Goal: Task Accomplishment & Management: Complete application form

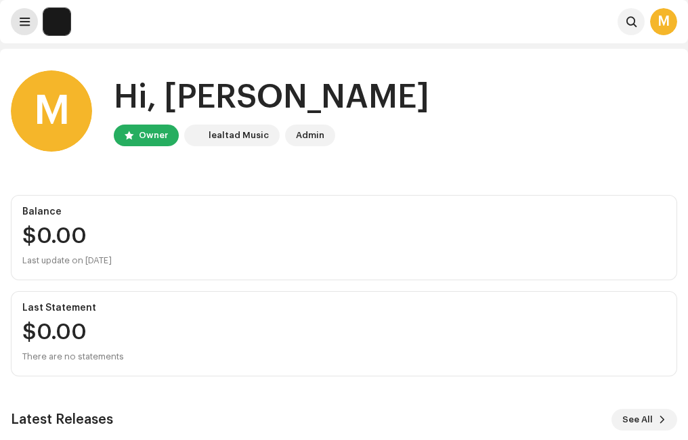
click at [26, 26] on span at bounding box center [25, 21] width 10 height 11
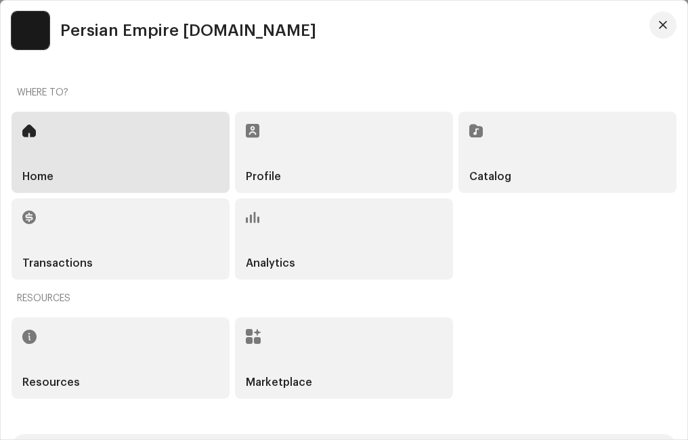
click at [531, 157] on div "Catalog" at bounding box center [567, 152] width 218 height 81
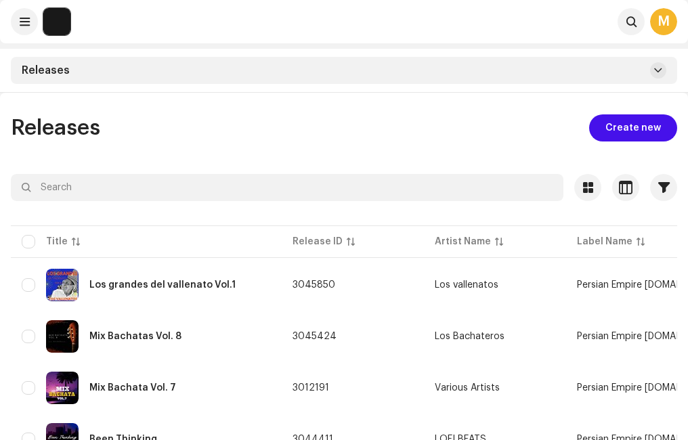
click at [634, 128] on span "Create new" at bounding box center [633, 127] width 56 height 27
click at [628, 128] on span "Create new" at bounding box center [633, 127] width 56 height 27
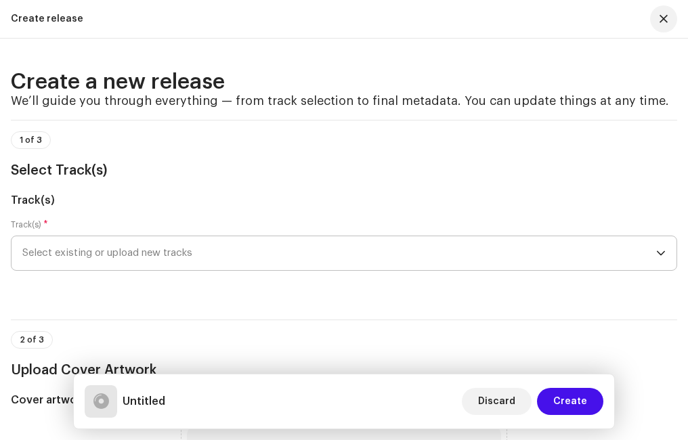
click at [178, 253] on span "Select existing or upload new tracks" at bounding box center [339, 253] width 634 height 34
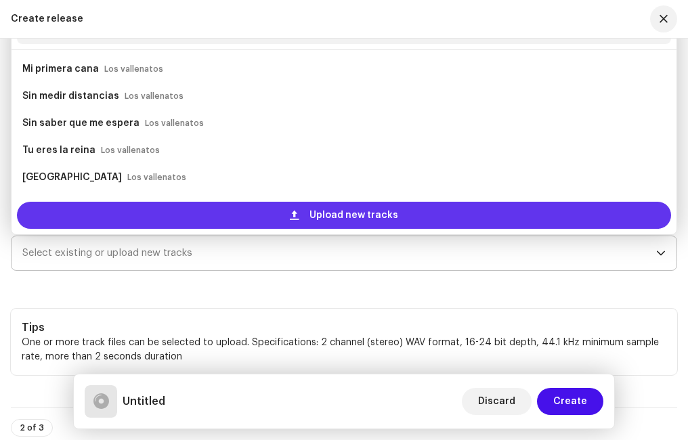
click at [328, 209] on span "Upload new tracks" at bounding box center [353, 215] width 89 height 27
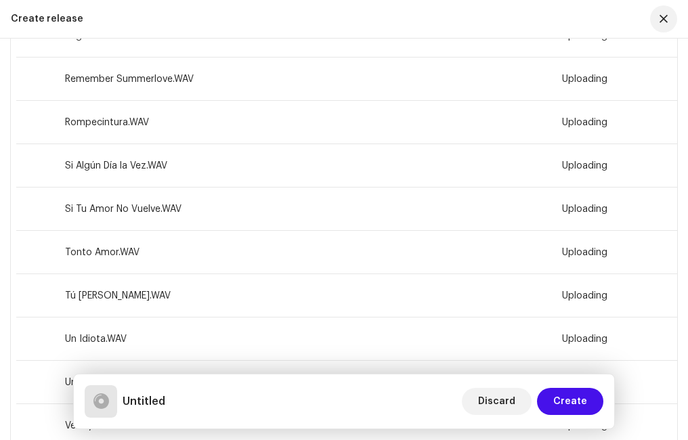
scroll to position [1466, 0]
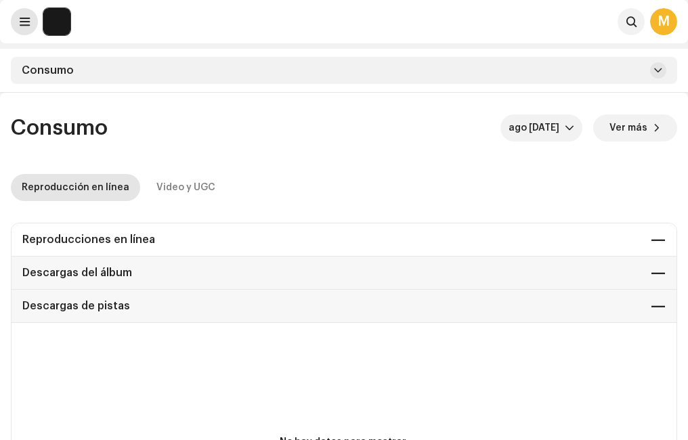
click at [21, 24] on span at bounding box center [25, 21] width 10 height 11
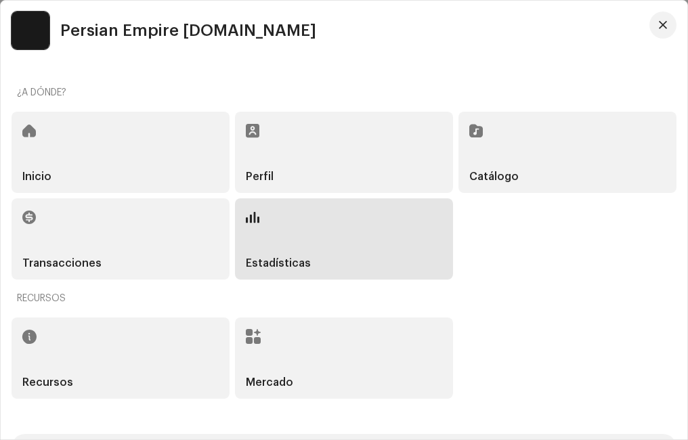
click at [512, 165] on div "Catálogo" at bounding box center [567, 152] width 218 height 81
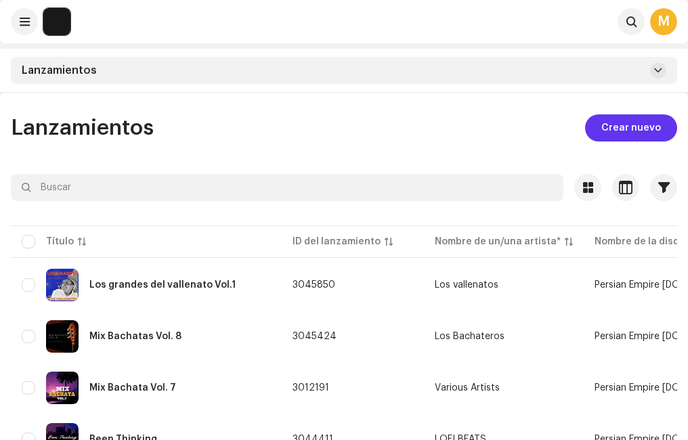
click at [617, 125] on span "Crear nuevo" at bounding box center [631, 127] width 60 height 27
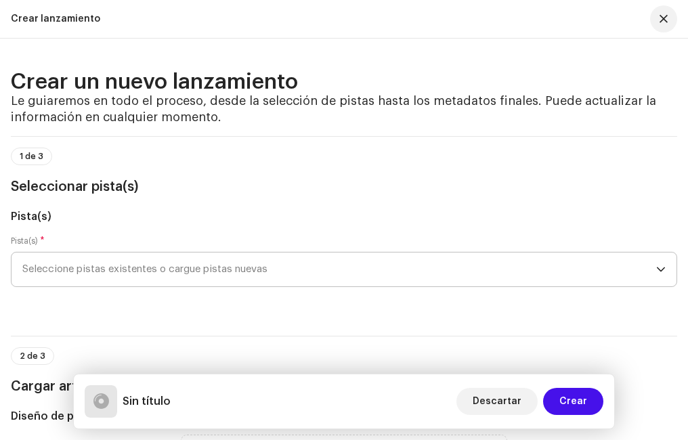
click at [142, 263] on span "Seleccione pistas existentes o cargue pistas nuevas" at bounding box center [339, 270] width 634 height 34
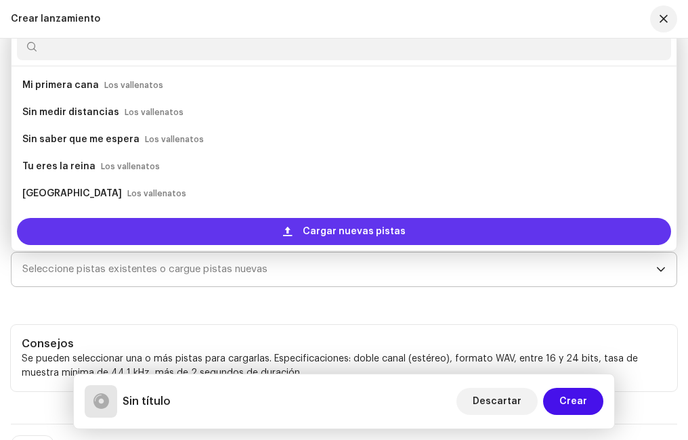
click at [152, 233] on div "Cargar nuevas pistas" at bounding box center [344, 231] width 654 height 27
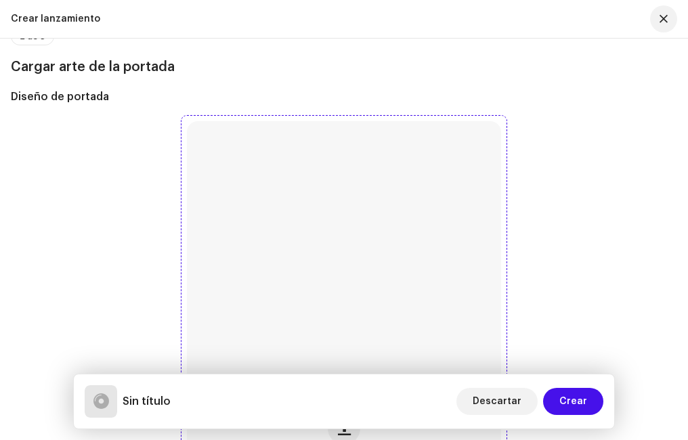
scroll to position [2099, 0]
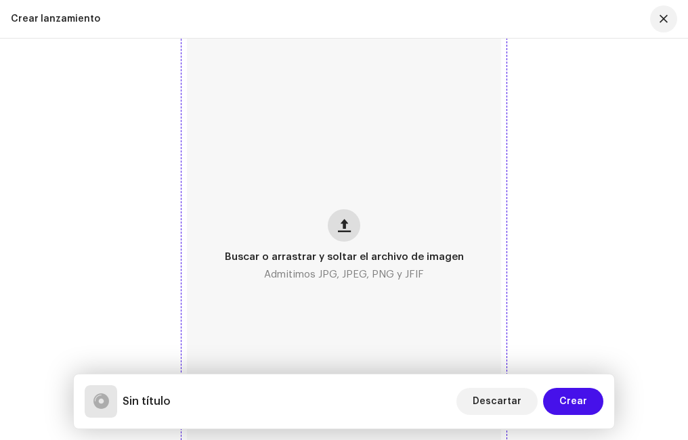
click at [343, 228] on span "button" at bounding box center [344, 225] width 13 height 11
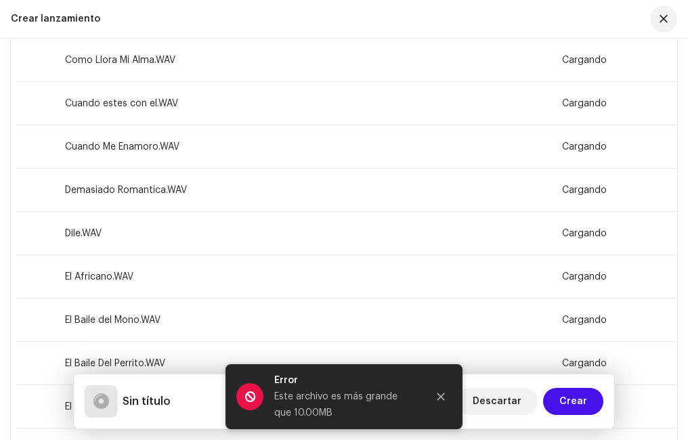
scroll to position [301, 0]
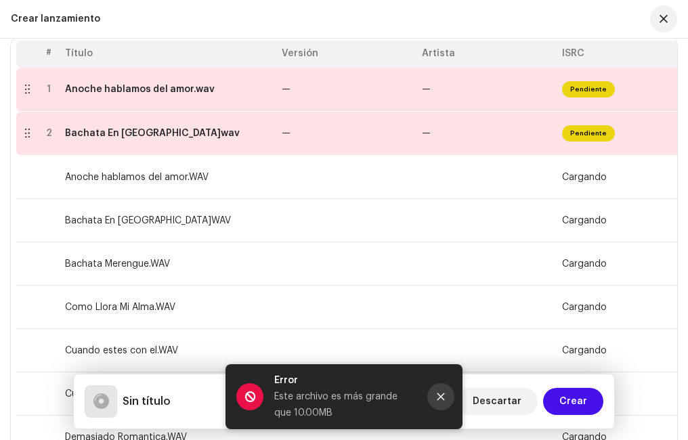
click at [435, 397] on button "Close" at bounding box center [440, 396] width 27 height 27
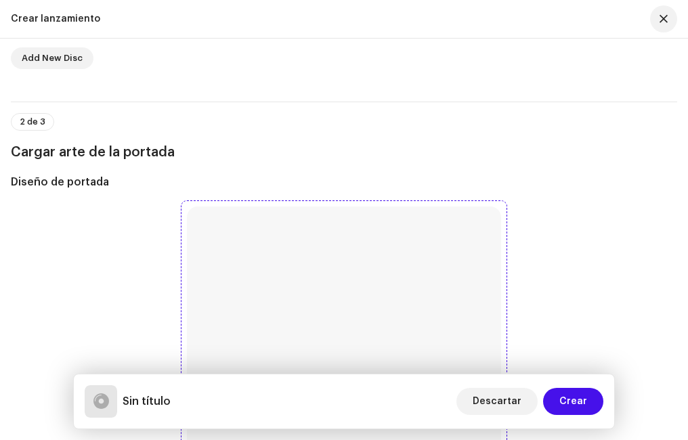
scroll to position [3608, 0]
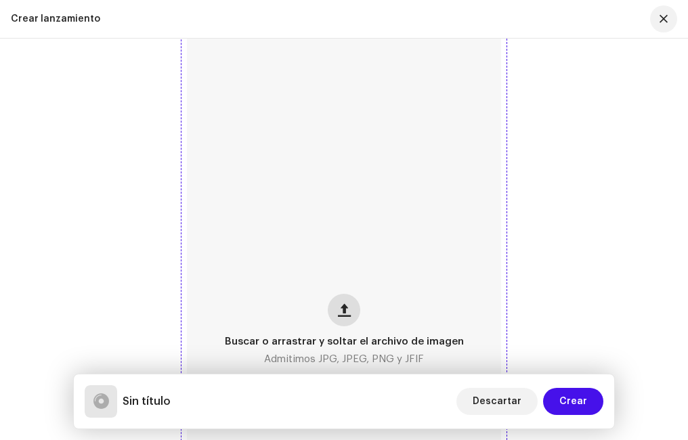
click at [340, 307] on span "button" at bounding box center [344, 310] width 13 height 11
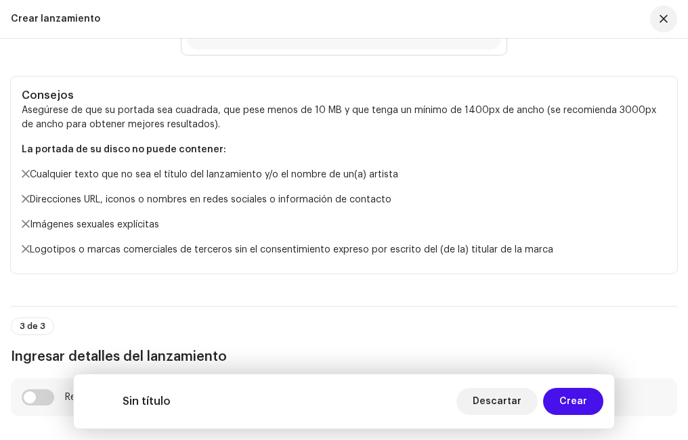
scroll to position [4353, 0]
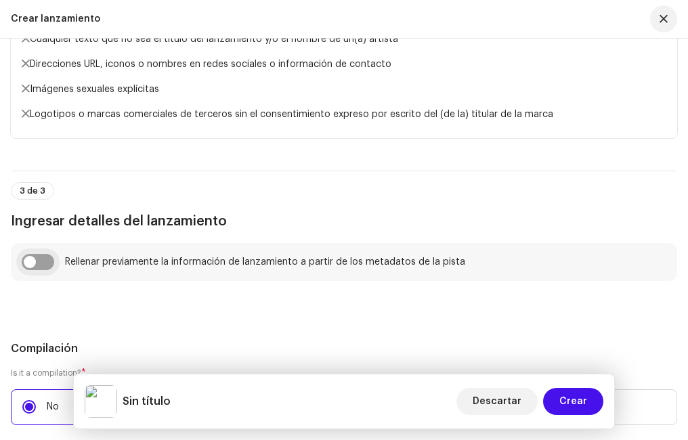
click at [41, 263] on input "checkbox" at bounding box center [38, 262] width 32 height 16
checkbox input "true"
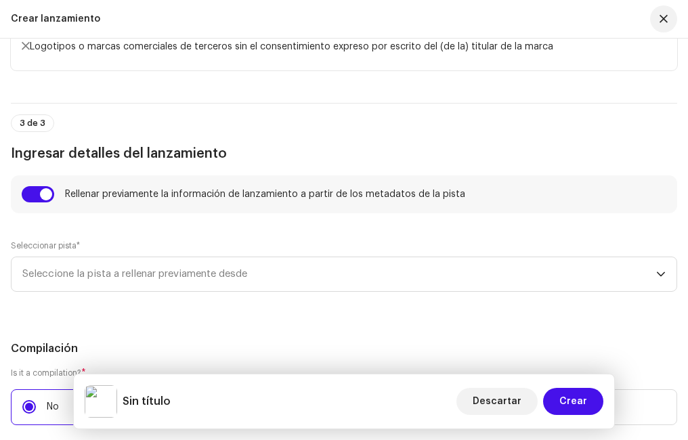
scroll to position [4488, 0]
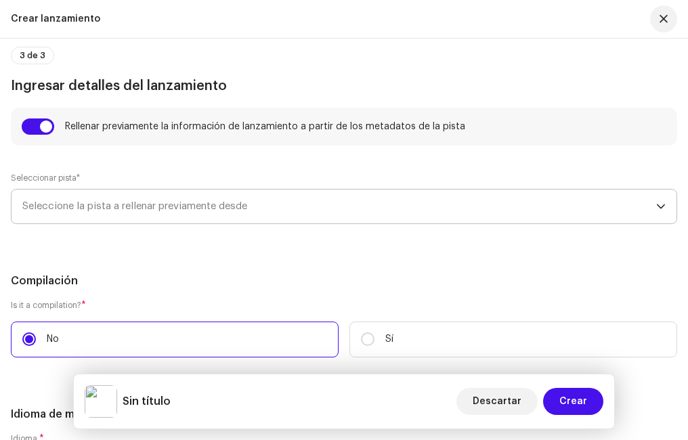
click at [134, 204] on span "Seleccione la pista a rellenar previamente desde" at bounding box center [339, 207] width 634 height 34
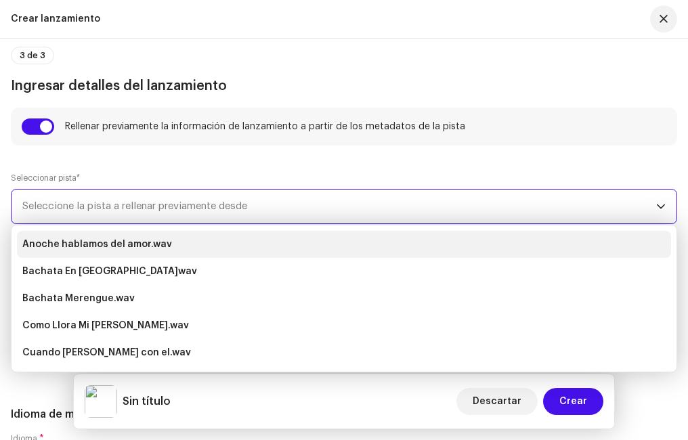
click at [116, 245] on strong "Anoche hablamos del amor.wav" at bounding box center [97, 245] width 150 height 22
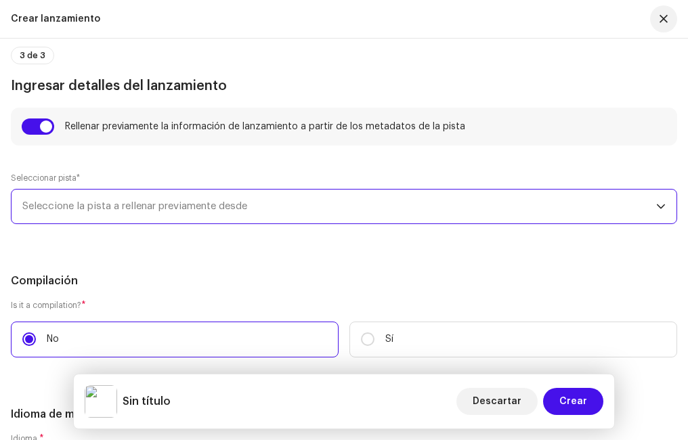
type input "Anoche hablamos del amor.wav"
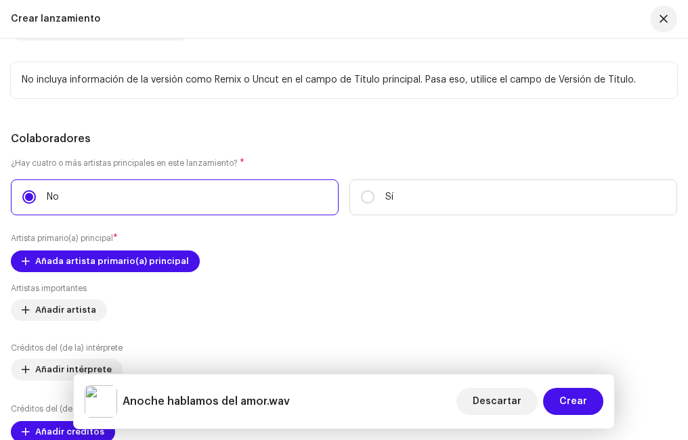
scroll to position [5233, 0]
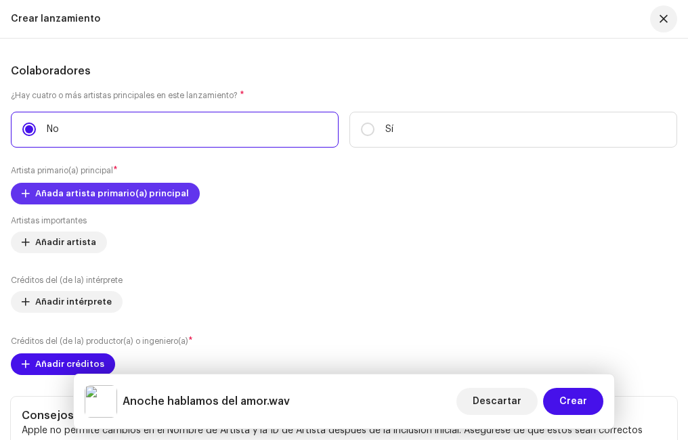
click at [48, 196] on span "Añada artista primario(a) principal" at bounding box center [112, 193] width 154 height 27
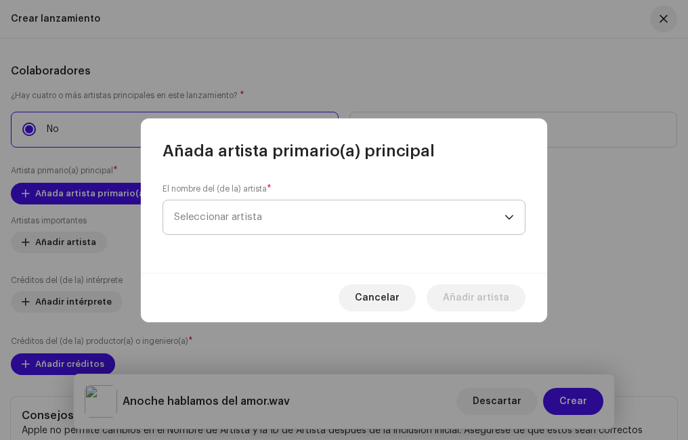
click at [216, 214] on span "Seleccionar artista" at bounding box center [218, 217] width 88 height 10
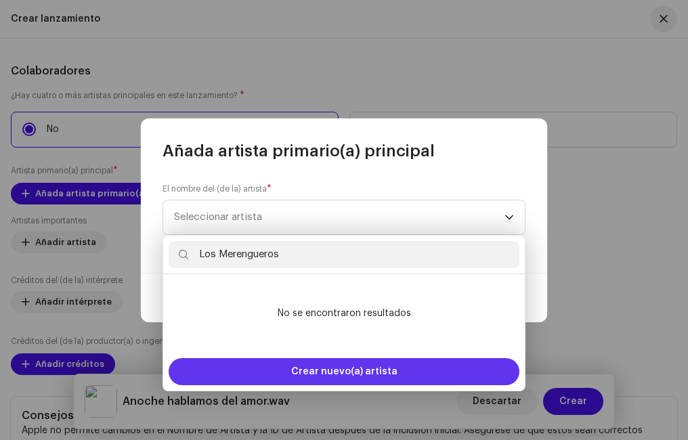
type input "Los Merengueros"
click at [295, 374] on span "Crear nuevo(a) artista" at bounding box center [344, 371] width 106 height 27
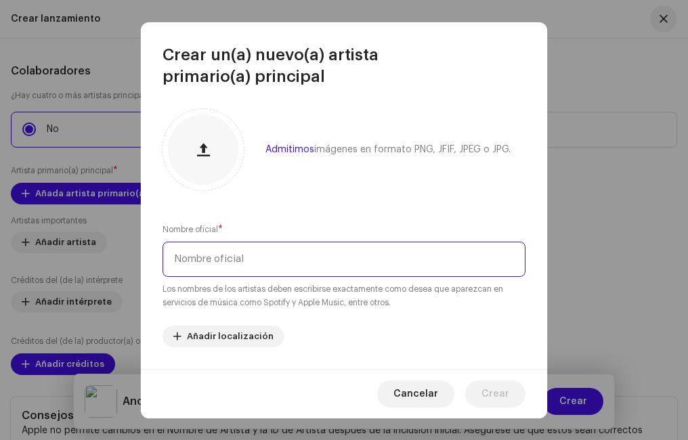
click at [227, 263] on input "text" at bounding box center [343, 259] width 363 height 35
type input "Los Merengueros"
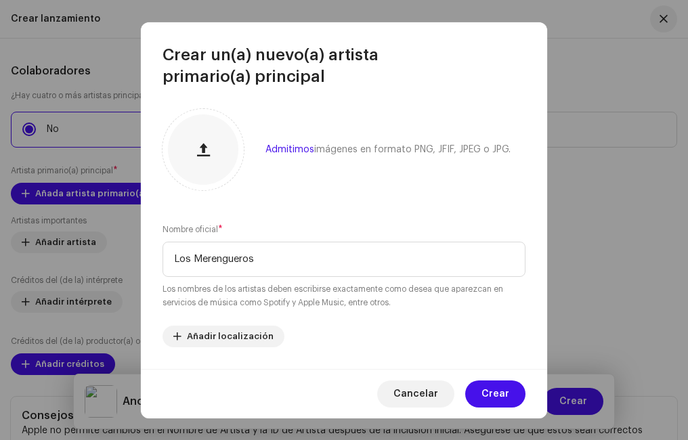
click at [497, 385] on span "Crear" at bounding box center [495, 393] width 28 height 27
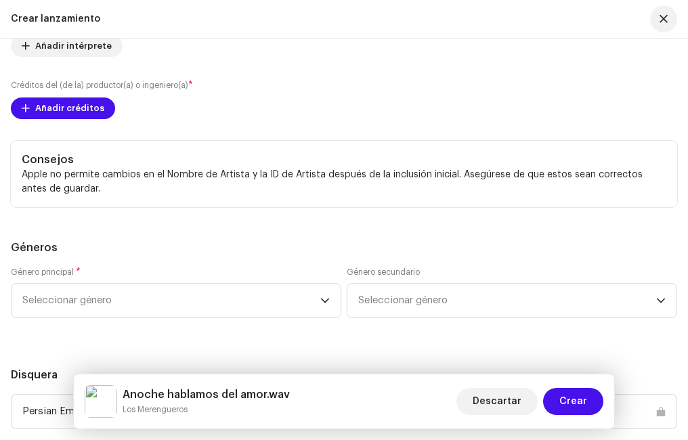
scroll to position [5571, 0]
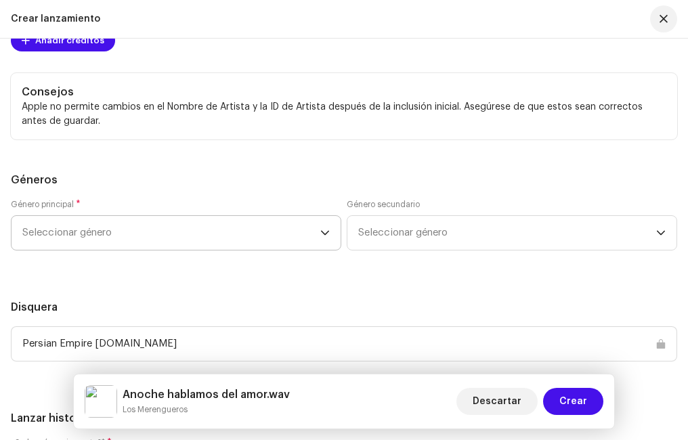
click at [150, 234] on span "Seleccionar género" at bounding box center [171, 233] width 298 height 34
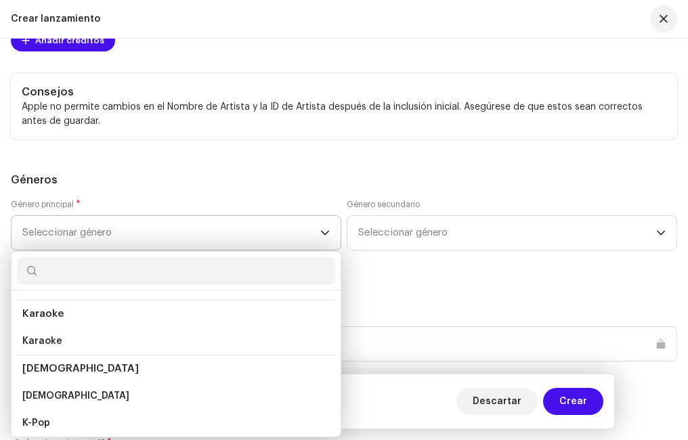
scroll to position [7786, 0]
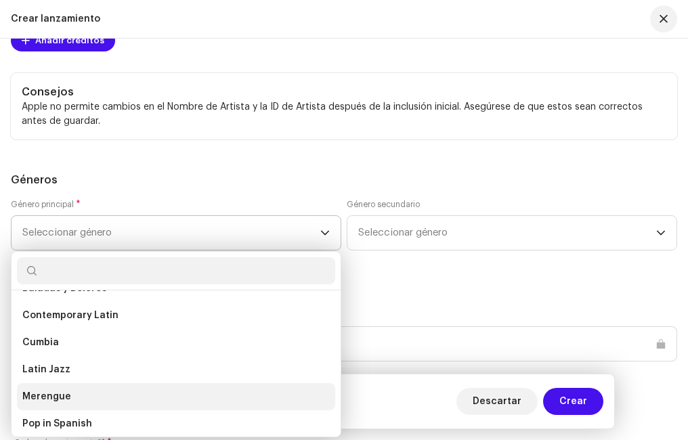
click at [73, 395] on li "Merengue" at bounding box center [176, 396] width 318 height 27
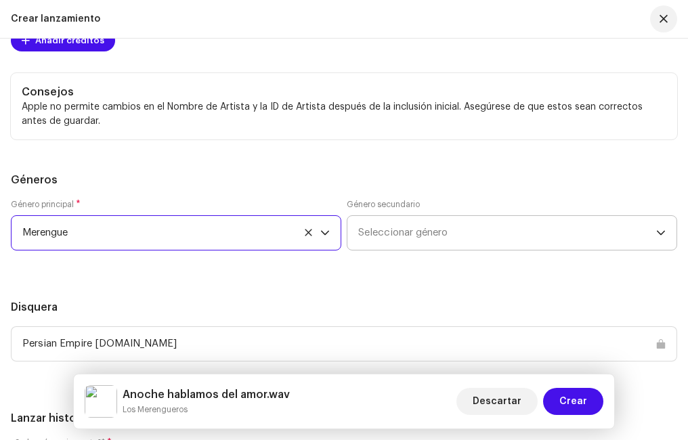
click at [425, 238] on span "Seleccionar género" at bounding box center [507, 233] width 298 height 34
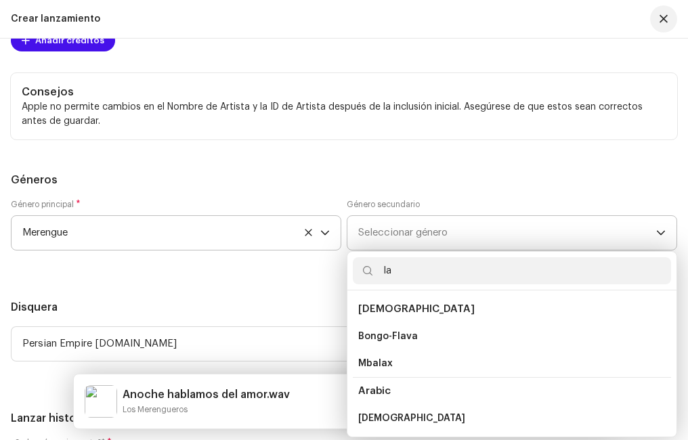
type input "l"
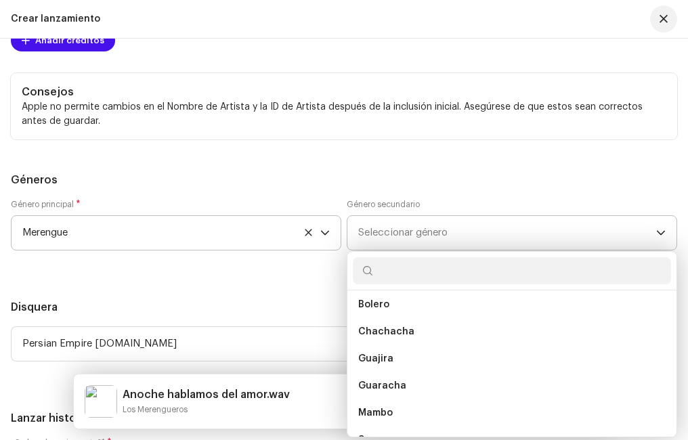
scroll to position [4332, 0]
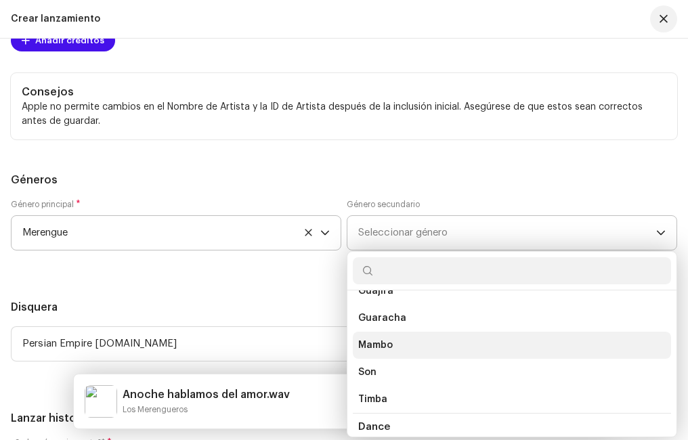
click at [412, 346] on li "Mambo" at bounding box center [512, 345] width 318 height 27
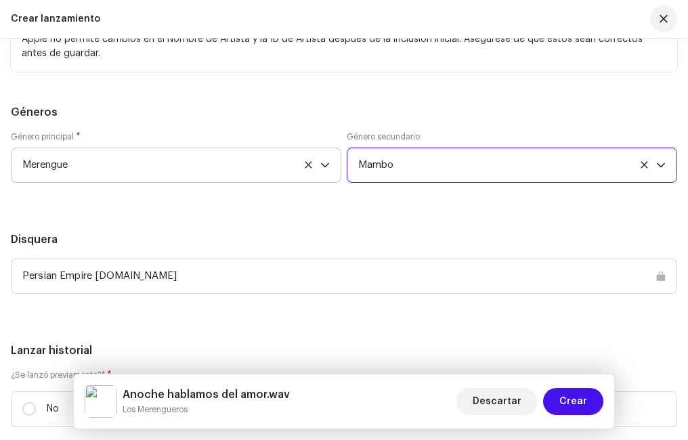
scroll to position [5707, 0]
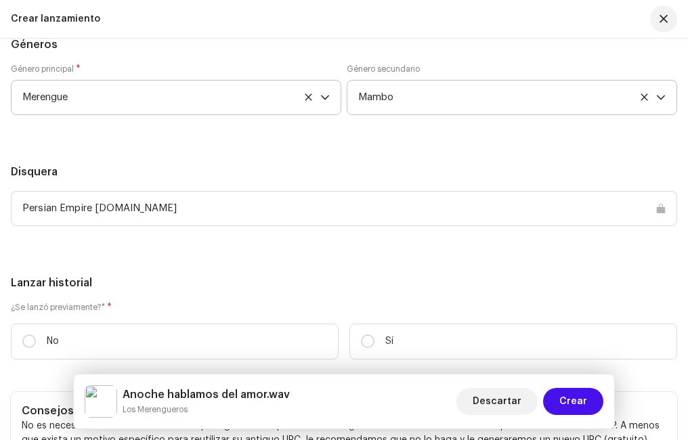
click at [131, 205] on div "Persian Empire [DOMAIN_NAME]" at bounding box center [344, 208] width 666 height 35
click at [76, 196] on div "Persian Empire [DOMAIN_NAME]" at bounding box center [344, 208] width 666 height 35
click at [78, 196] on div "Persian Empire [DOMAIN_NAME]" at bounding box center [344, 208] width 666 height 35
drag, startPoint x: 78, startPoint y: 196, endPoint x: 114, endPoint y: 240, distance: 56.3
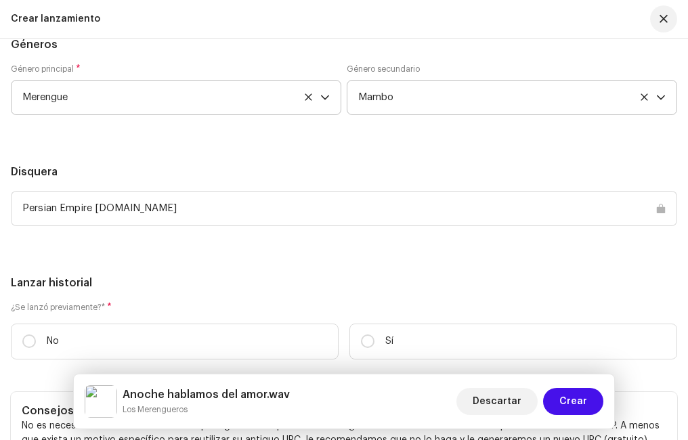
click at [114, 240] on div "Persian Empire [DOMAIN_NAME]" at bounding box center [344, 216] width 666 height 51
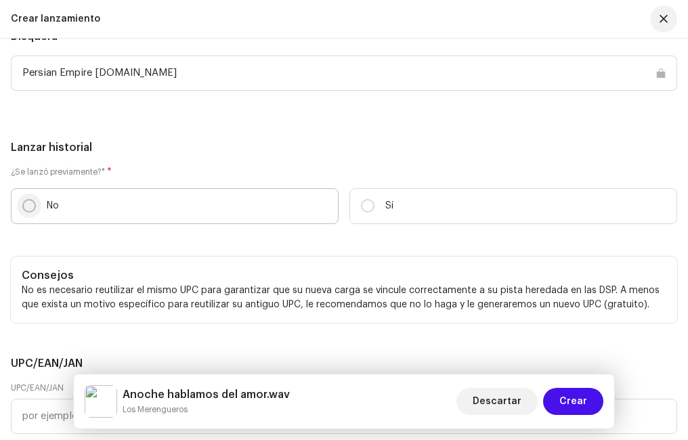
click at [30, 202] on input "No" at bounding box center [29, 206] width 14 height 14
radio input "true"
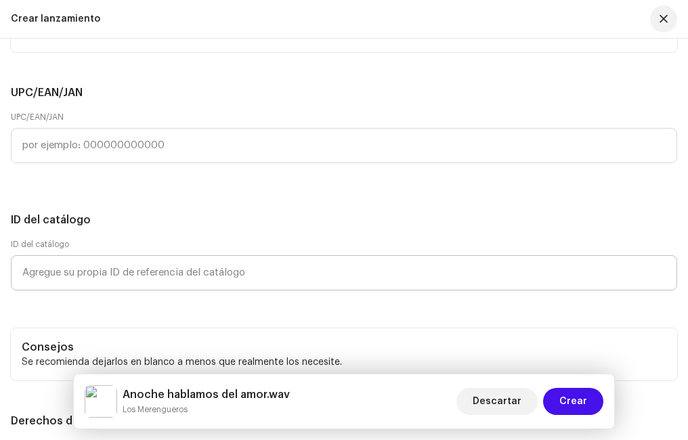
scroll to position [6181, 0]
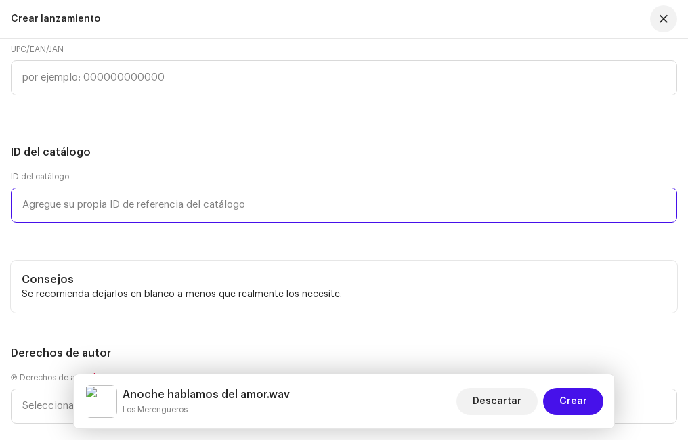
click at [97, 213] on input "text" at bounding box center [344, 205] width 666 height 35
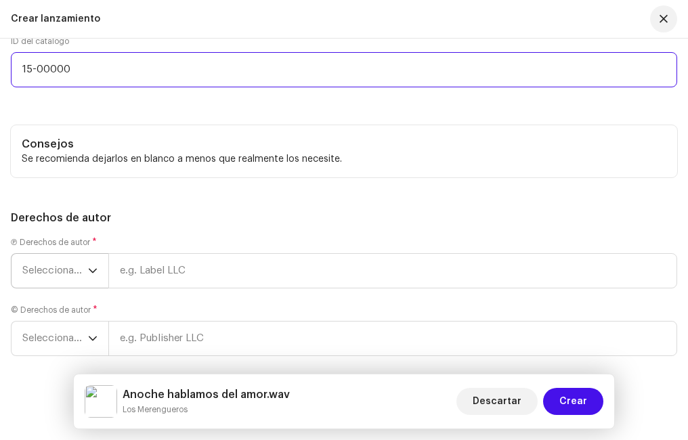
type input "15-00000"
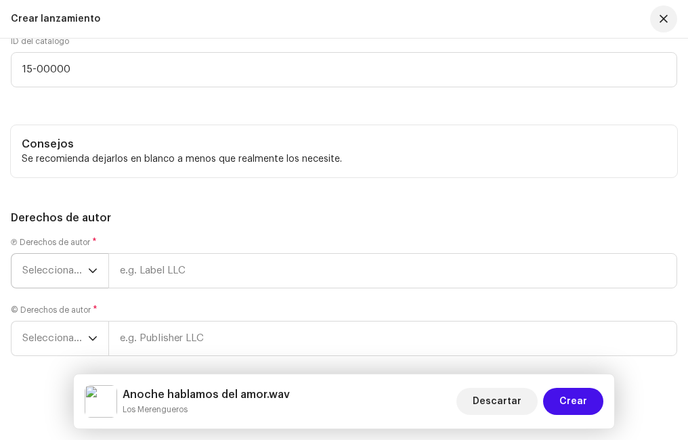
click at [58, 265] on span "Seleccionar año" at bounding box center [55, 271] width 66 height 34
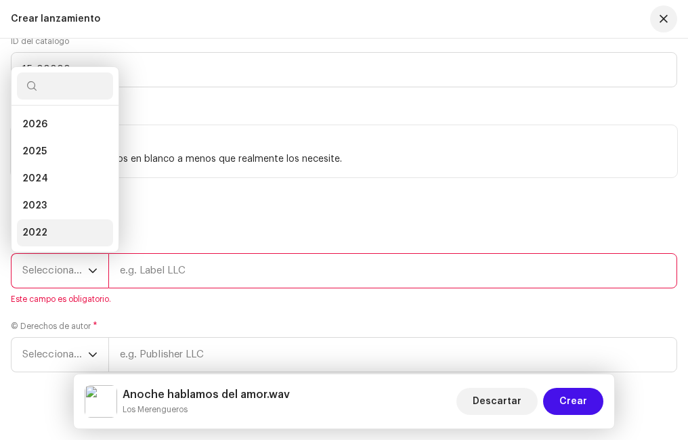
scroll to position [22, 0]
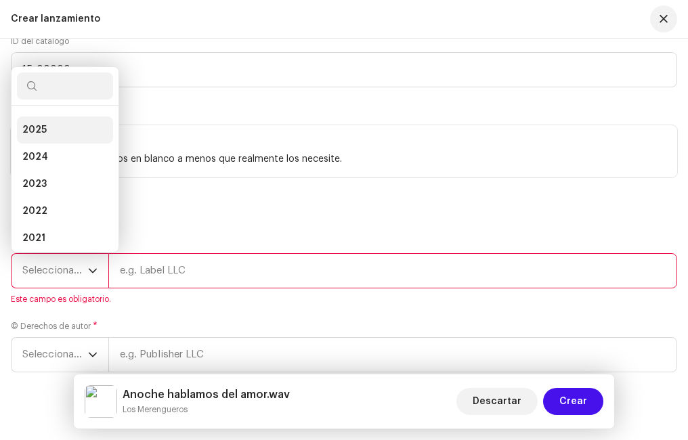
click at [47, 125] on li "2025" at bounding box center [65, 129] width 96 height 27
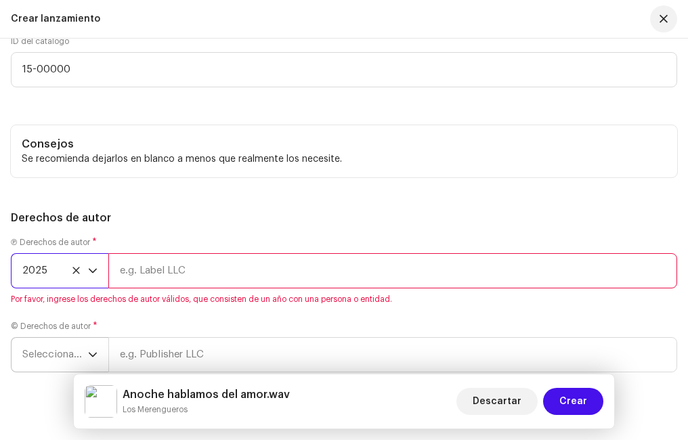
click at [72, 353] on span "Seleccionar año" at bounding box center [55, 355] width 66 height 34
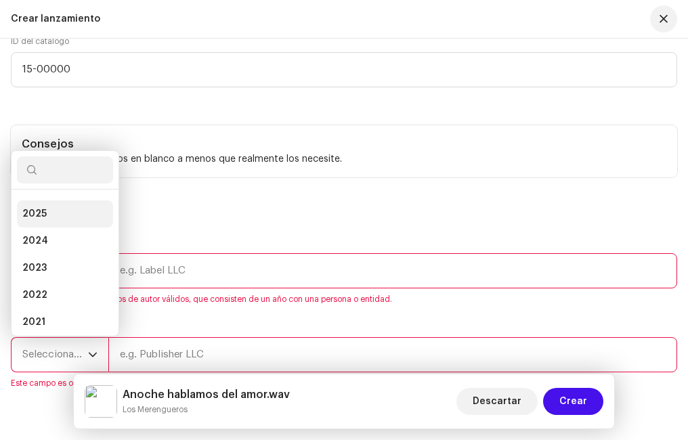
click at [45, 214] on span "2025" at bounding box center [34, 214] width 24 height 14
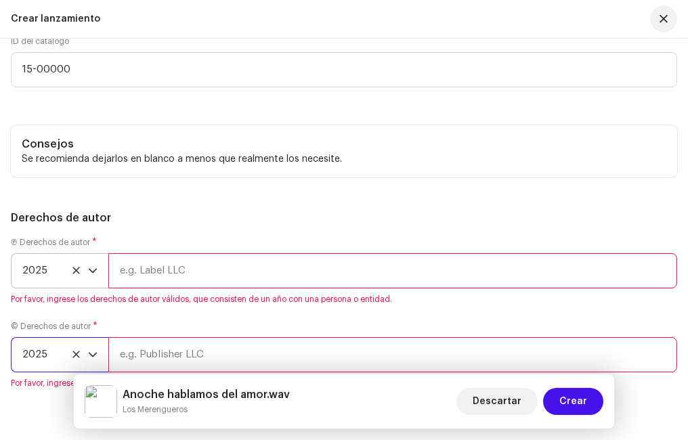
click at [160, 269] on input "text" at bounding box center [392, 270] width 569 height 35
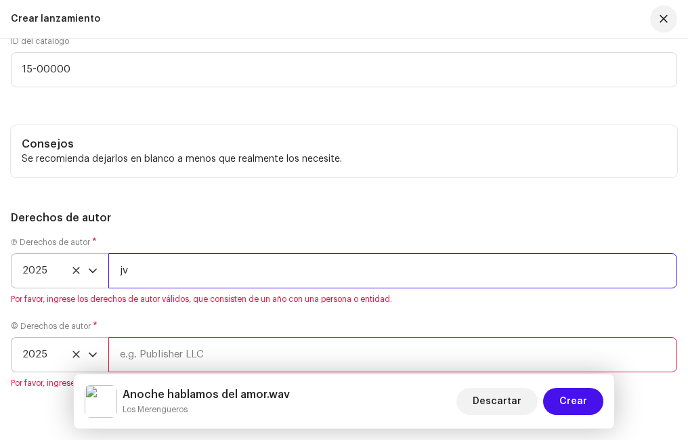
type input "j"
type input "JVS DISCOS"
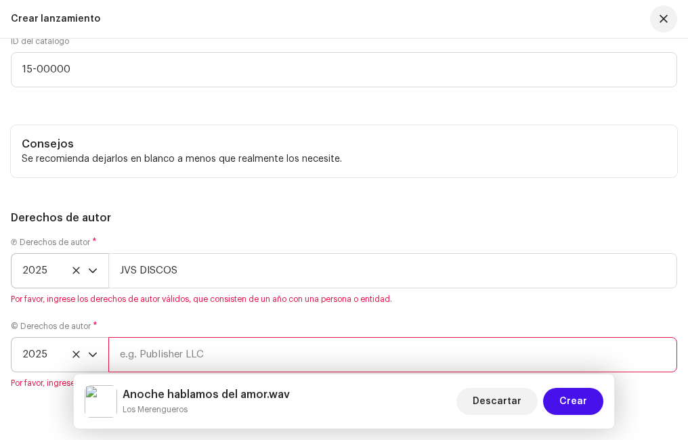
click at [197, 216] on h5 "Derechos de autor" at bounding box center [344, 218] width 666 height 16
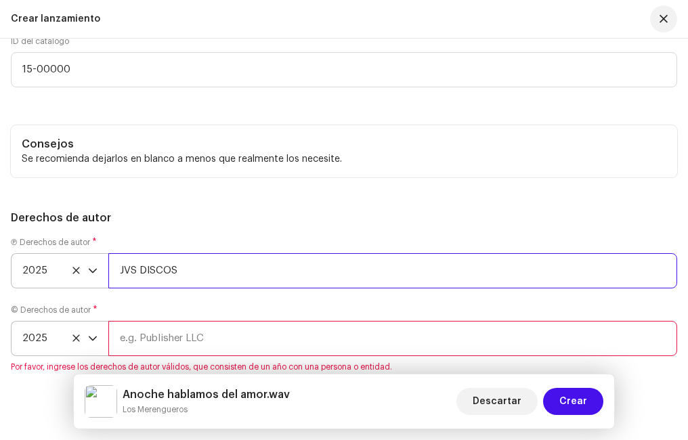
click at [153, 269] on input "JVS DISCOS" at bounding box center [392, 270] width 569 height 35
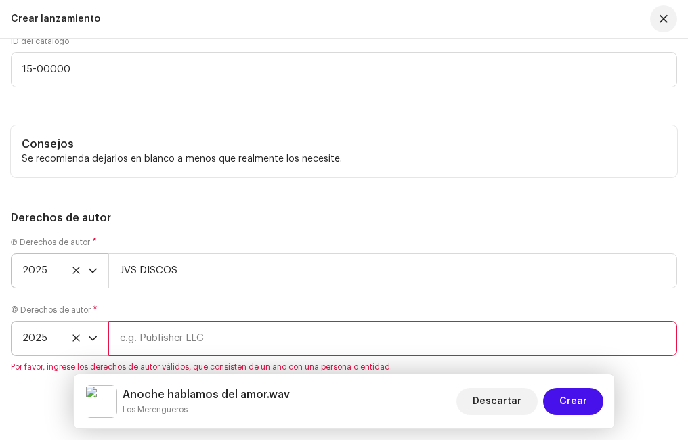
click at [165, 337] on input "text" at bounding box center [392, 338] width 569 height 35
paste input "JVS DISCOS"
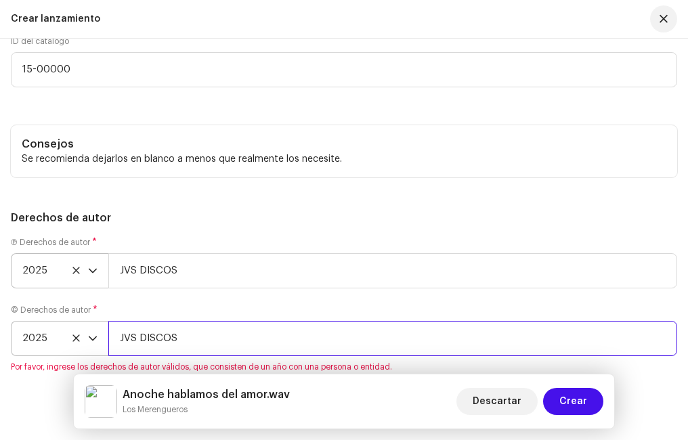
type input "JVS DISCOS"
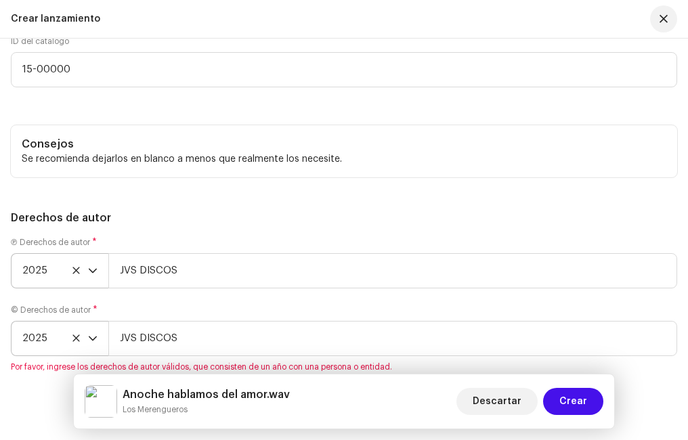
click at [261, 219] on h5 "Derechos de autor" at bounding box center [344, 218] width 666 height 16
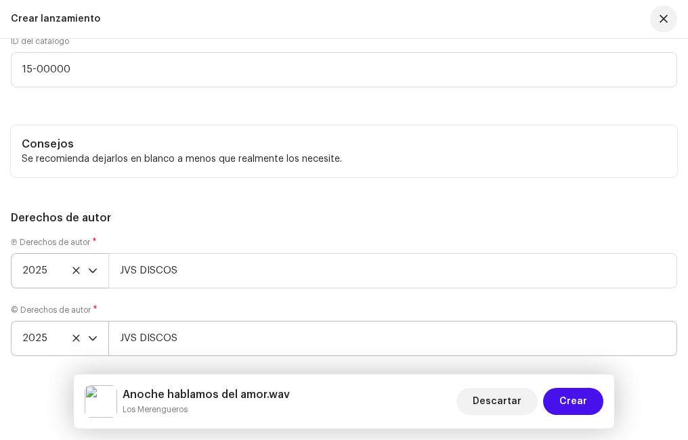
scroll to position [6378, 0]
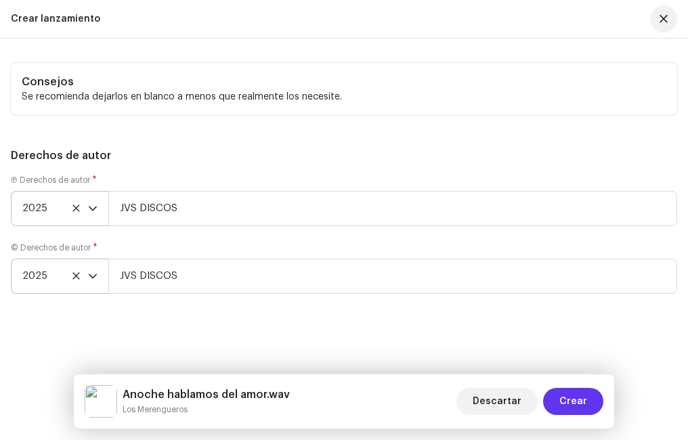
click at [566, 396] on span "Crear" at bounding box center [573, 401] width 28 height 27
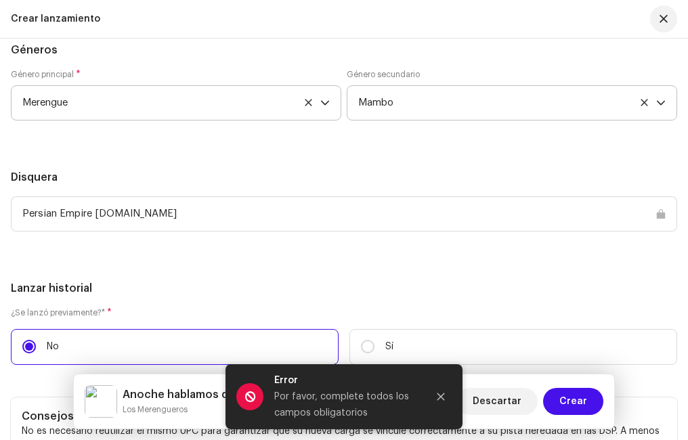
scroll to position [5650, 0]
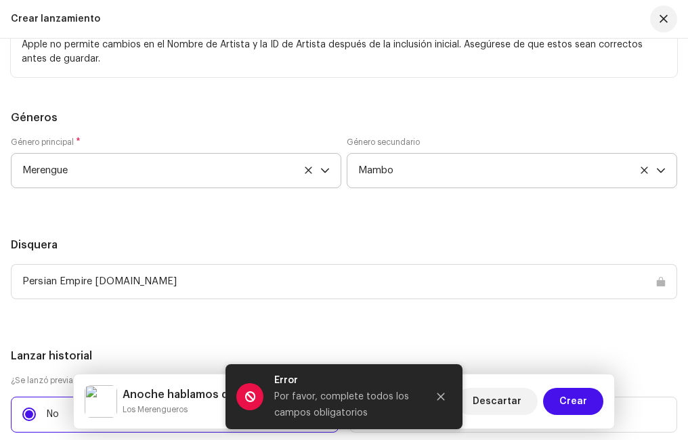
click at [127, 278] on div "Persian Empire [DOMAIN_NAME]" at bounding box center [344, 281] width 666 height 35
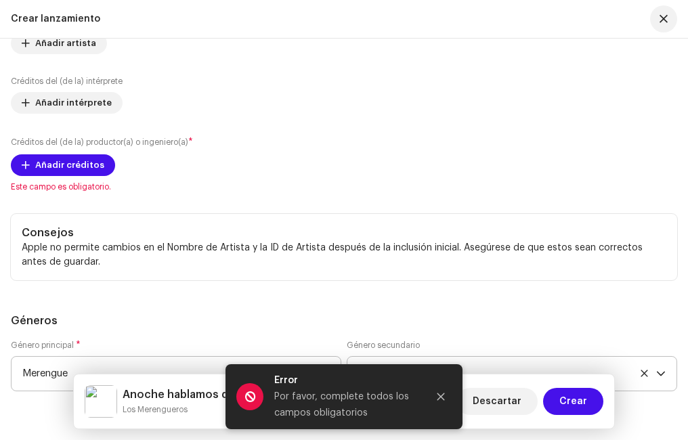
scroll to position [5379, 0]
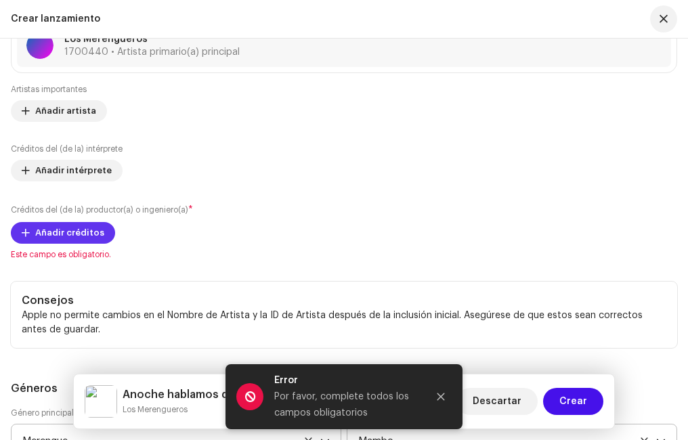
click at [66, 232] on span "Añadir créditos" at bounding box center [69, 232] width 69 height 27
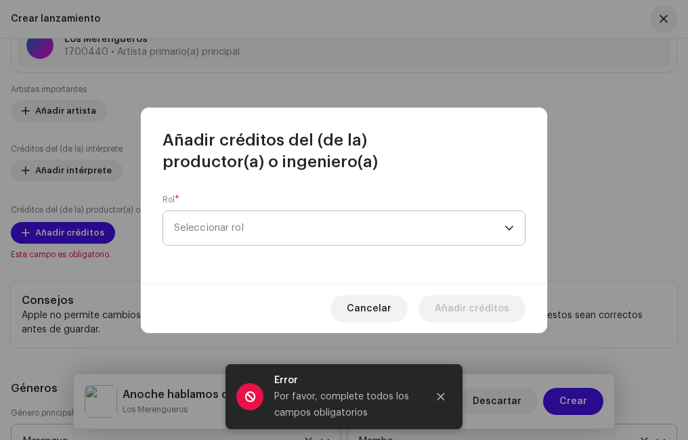
click at [211, 227] on span "Seleccionar rol" at bounding box center [339, 228] width 330 height 34
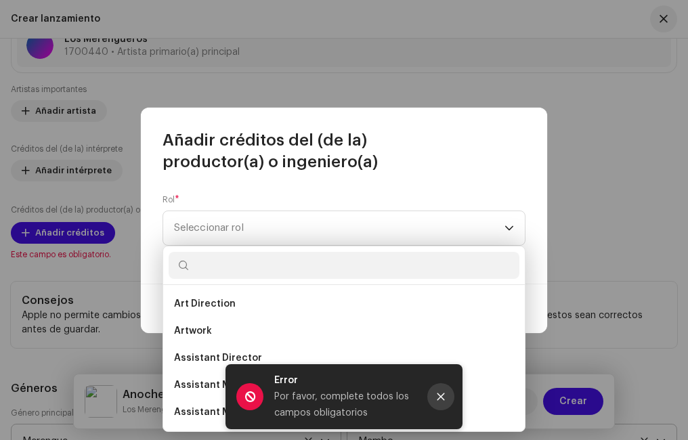
click at [443, 396] on icon "Close" at bounding box center [440, 396] width 9 height 9
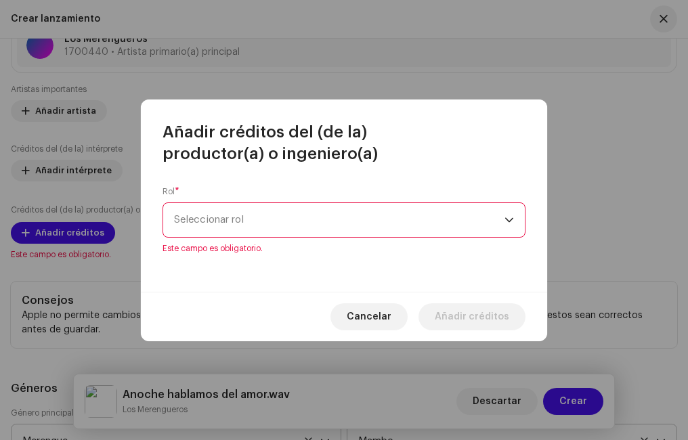
click at [202, 213] on span "Seleccionar rol" at bounding box center [339, 220] width 330 height 34
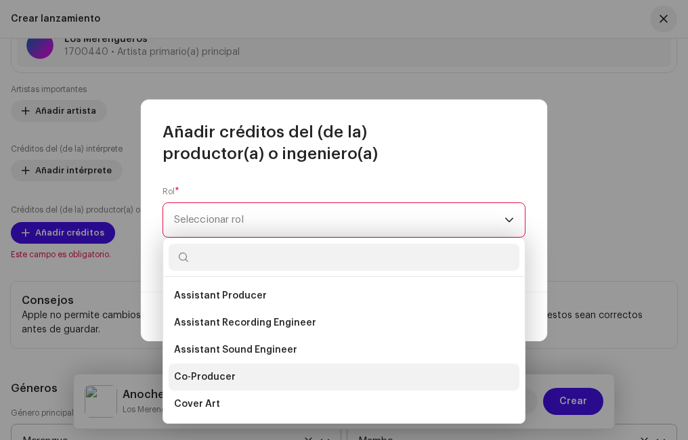
scroll to position [203, 0]
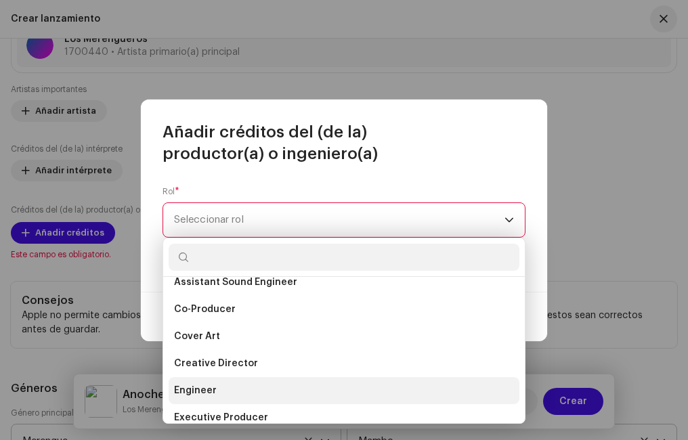
click at [203, 388] on span "Engineer" at bounding box center [195, 391] width 43 height 14
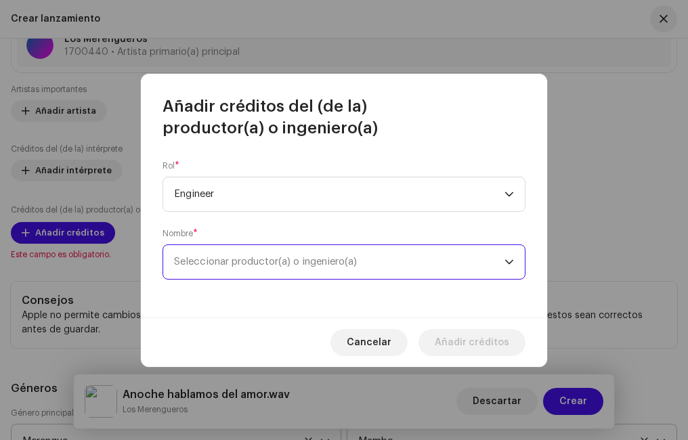
click at [225, 257] on span "Seleccionar productor(a) o ingeniero(a)" at bounding box center [265, 262] width 183 height 10
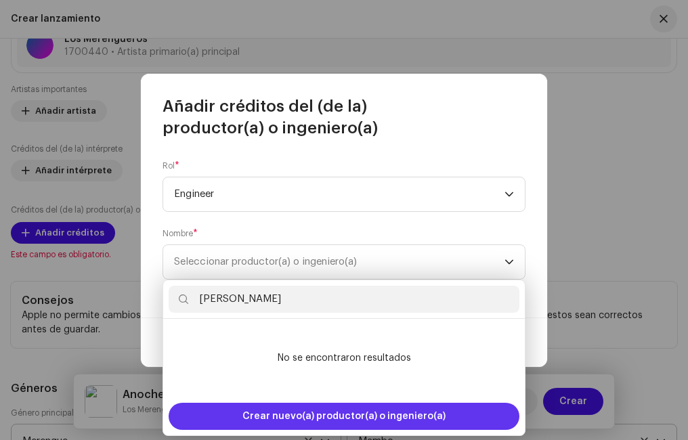
type input "[PERSON_NAME]"
click at [279, 412] on span "Crear nuevo(a) productor(a) o ingeniero(a)" at bounding box center [343, 416] width 203 height 27
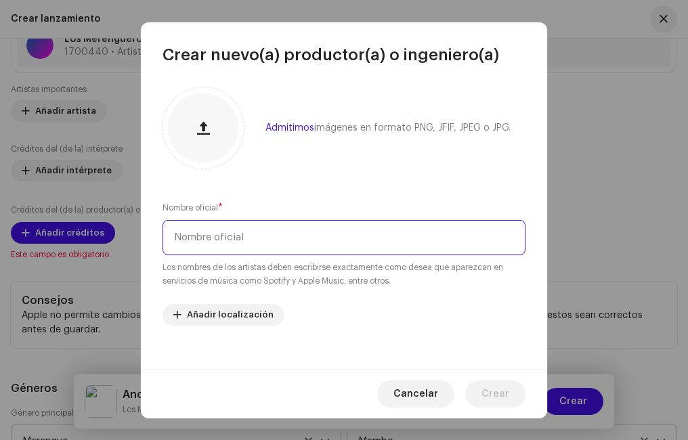
click at [235, 236] on input "text" at bounding box center [343, 237] width 363 height 35
type input "[PERSON_NAME]"
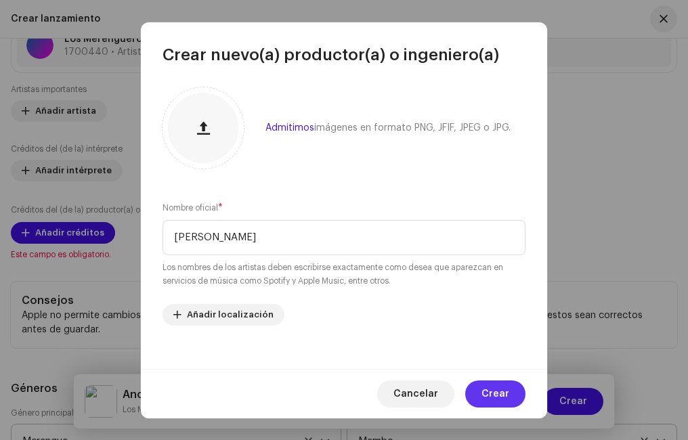
click at [498, 392] on span "Crear" at bounding box center [495, 393] width 28 height 27
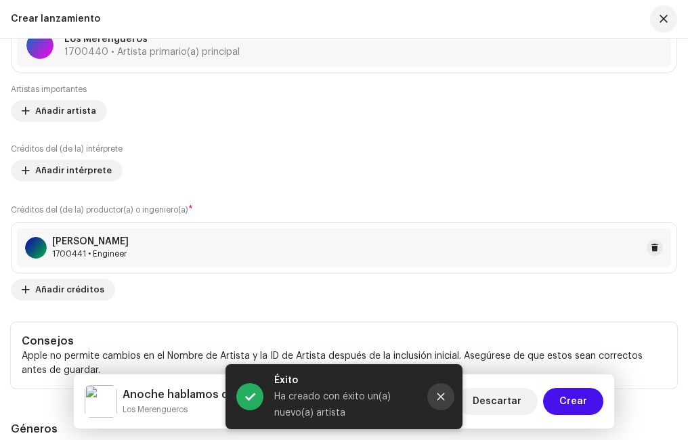
click at [438, 393] on icon "Close" at bounding box center [440, 396] width 7 height 7
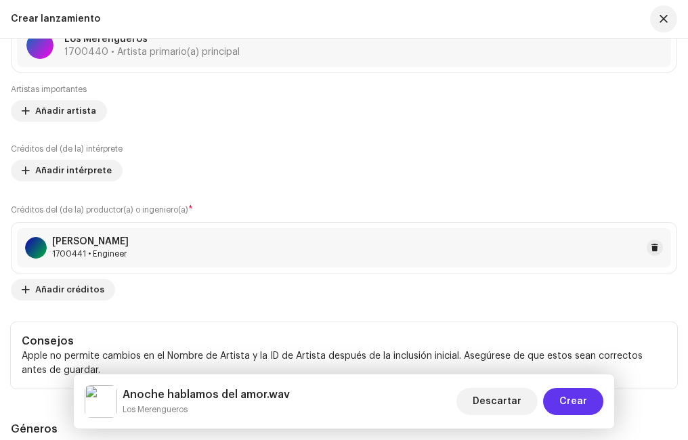
click at [588, 397] on button "Crear" at bounding box center [573, 401] width 60 height 27
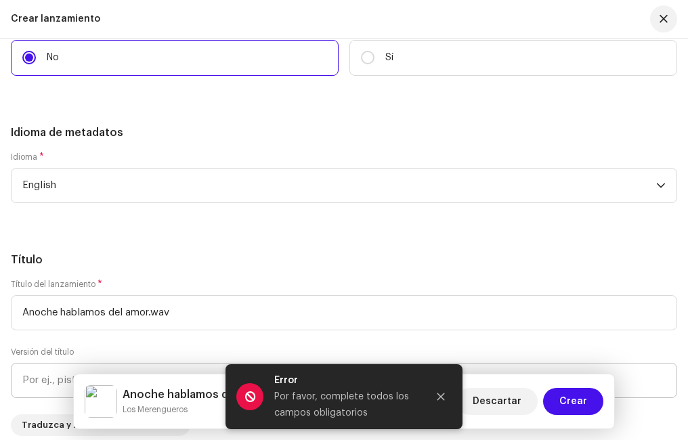
scroll to position [4702, 0]
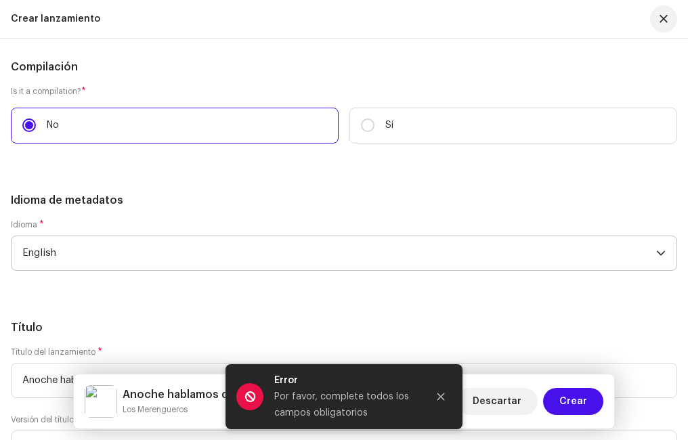
click at [96, 248] on span "English" at bounding box center [339, 253] width 634 height 34
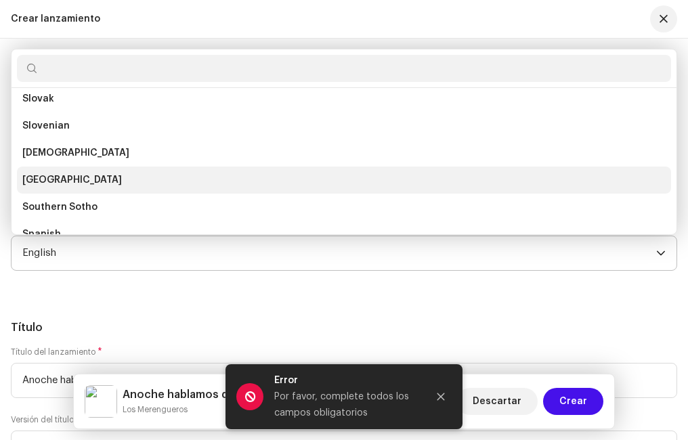
scroll to position [4246, 0]
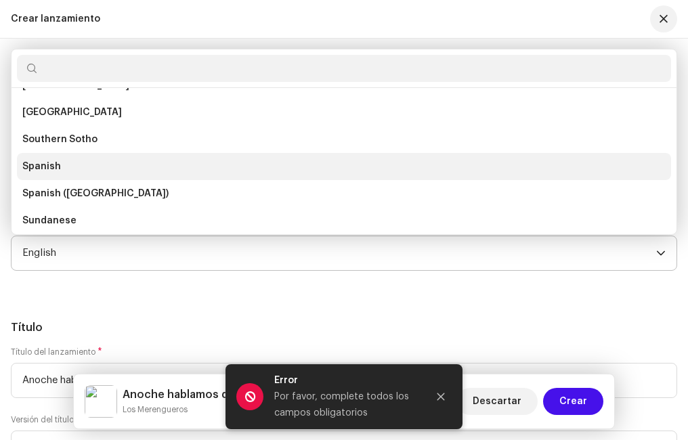
click at [56, 167] on span "Spanish" at bounding box center [41, 167] width 39 height 14
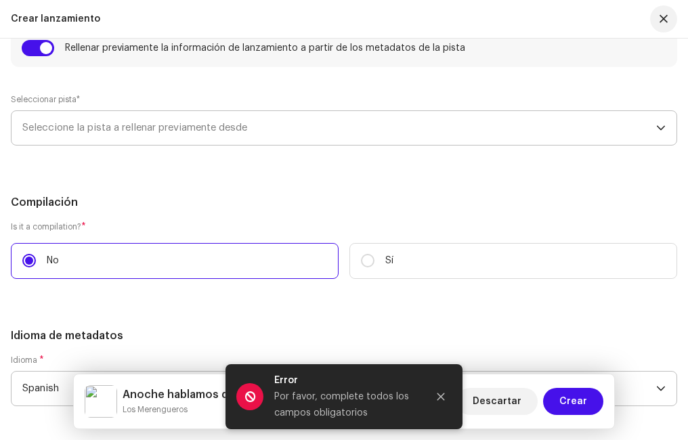
scroll to position [4499, 0]
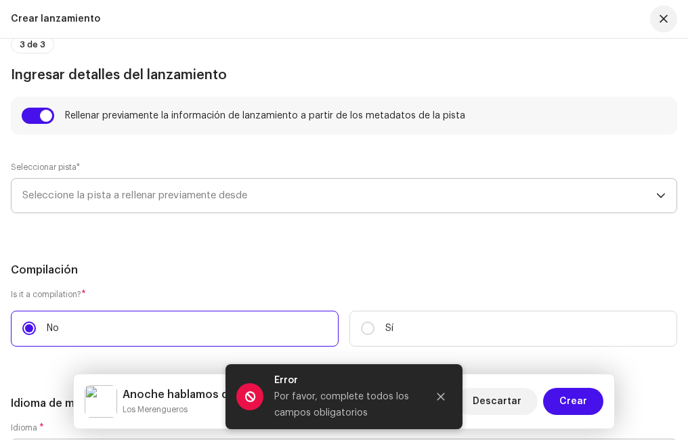
click at [149, 198] on span "Seleccione la pista a rellenar previamente desde" at bounding box center [339, 196] width 634 height 34
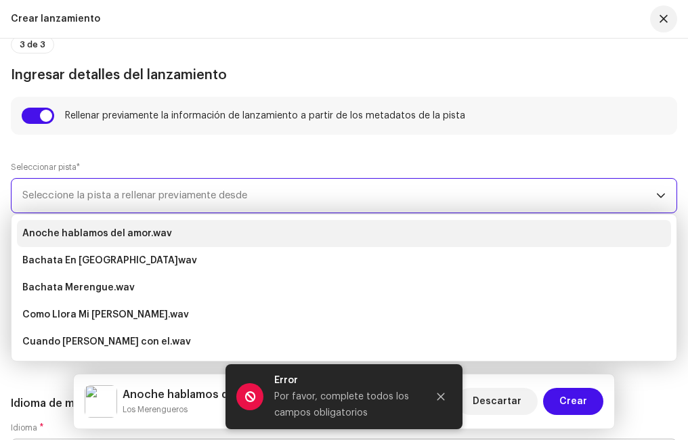
click at [74, 234] on strong "Anoche hablamos del amor.wav" at bounding box center [97, 234] width 150 height 22
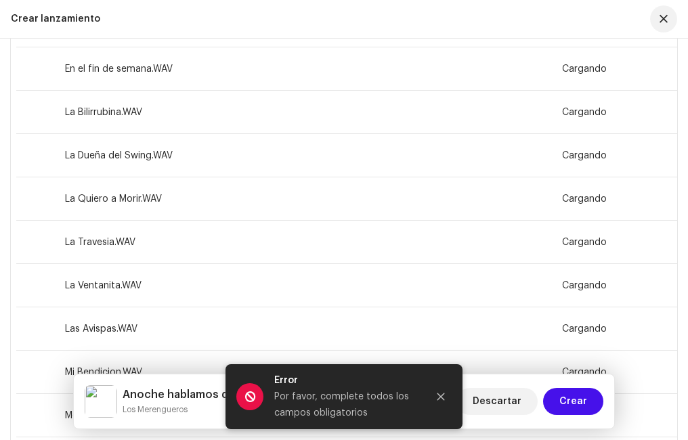
scroll to position [2806, 0]
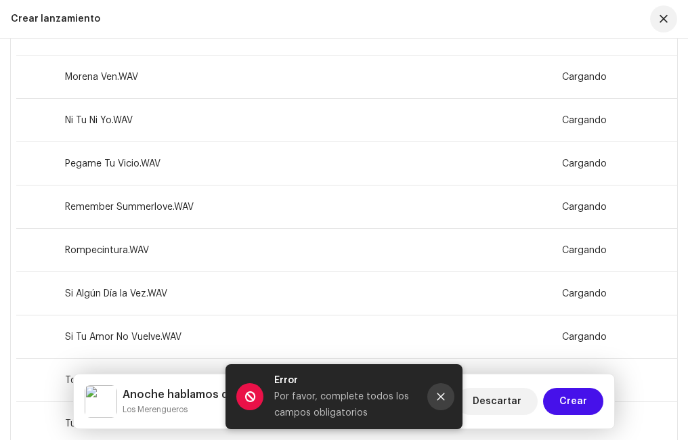
click at [438, 398] on icon "Close" at bounding box center [440, 396] width 9 height 9
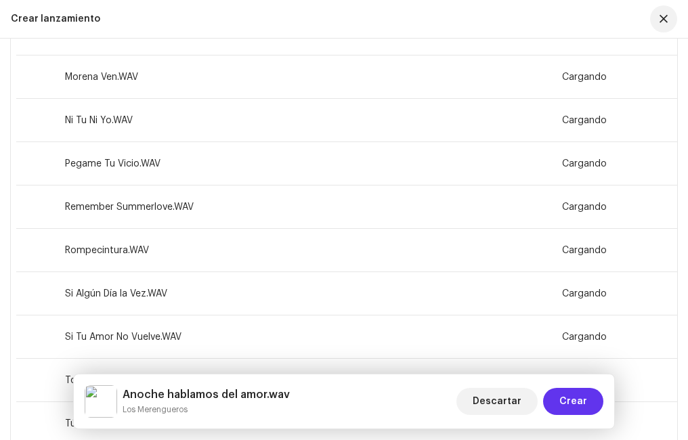
click at [575, 396] on span "Crear" at bounding box center [573, 401] width 28 height 27
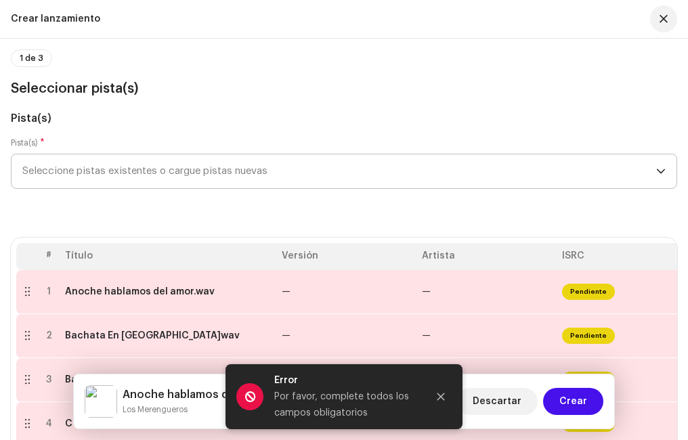
scroll to position [0, 0]
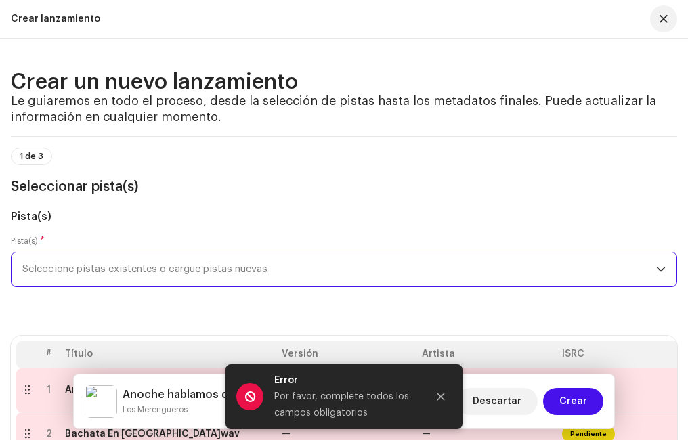
click at [116, 271] on span "Seleccione pistas existentes o cargue pistas nuevas" at bounding box center [339, 270] width 634 height 34
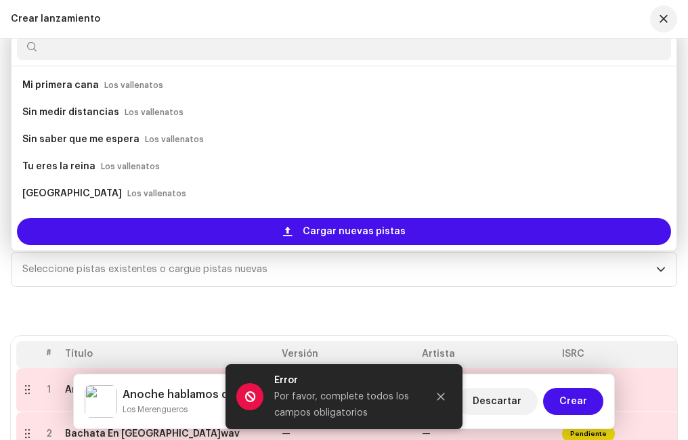
click at [136, 302] on div "Pista(s) * Seleccione pistas existentes o cargue pistas nuevas Mi primera cana …" at bounding box center [344, 270] width 666 height 68
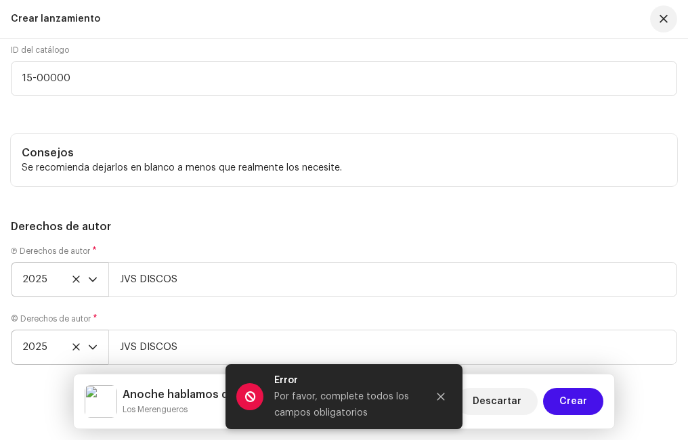
scroll to position [6435, 0]
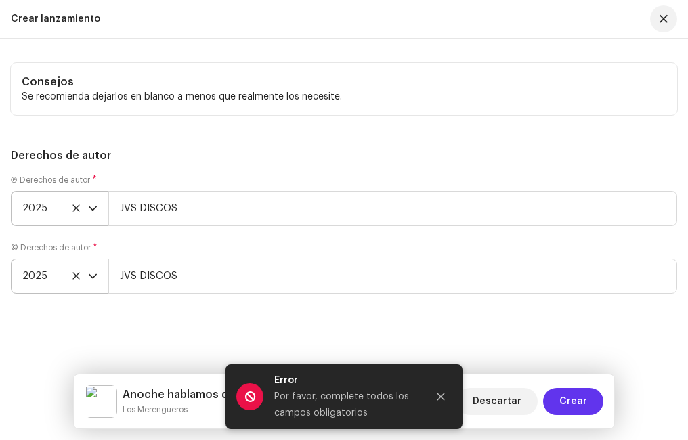
click at [587, 399] on button "Crear" at bounding box center [573, 401] width 60 height 27
click at [435, 395] on button "Close" at bounding box center [440, 396] width 27 height 27
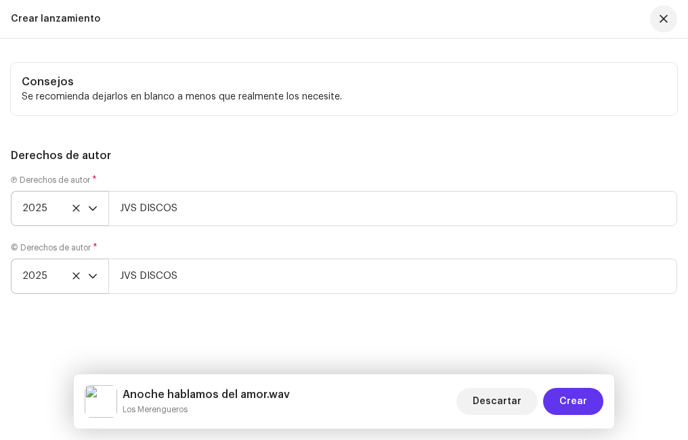
click at [580, 395] on span "Crear" at bounding box center [573, 401] width 28 height 27
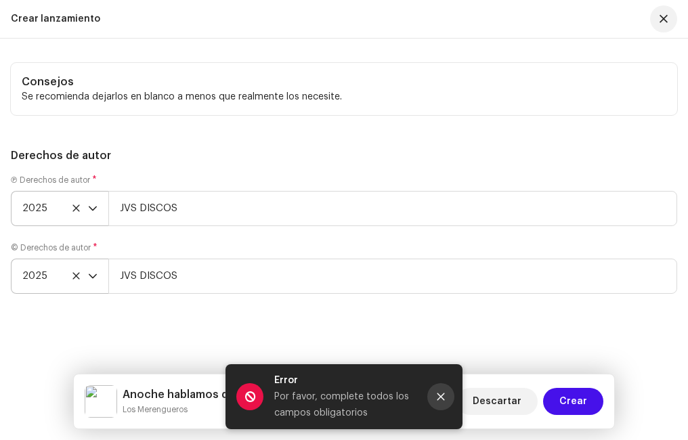
click at [436, 395] on icon "Close" at bounding box center [440, 396] width 9 height 9
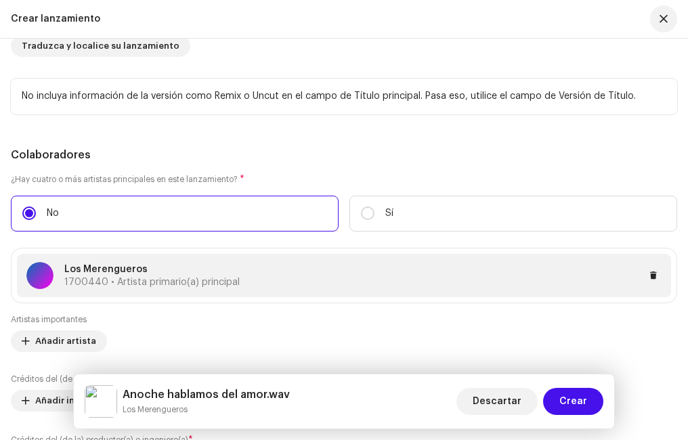
scroll to position [5013, 0]
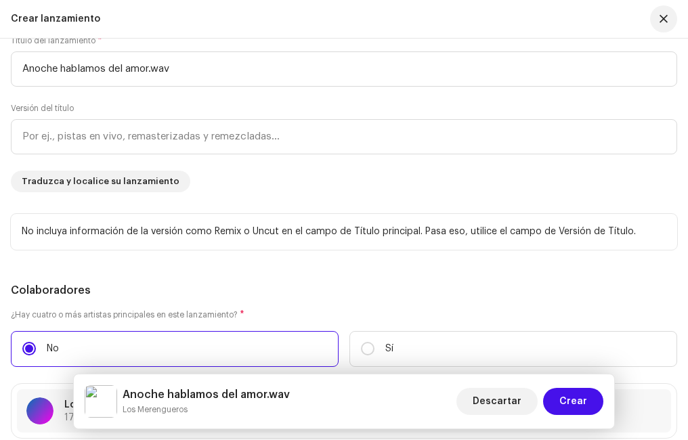
click at [110, 232] on p "No incluya información de la versión como Remix o Uncut en el campo de Título p…" at bounding box center [344, 232] width 645 height 14
click at [246, 225] on p "No incluya información de la versión como Remix o Uncut en el campo de Título p…" at bounding box center [344, 232] width 645 height 14
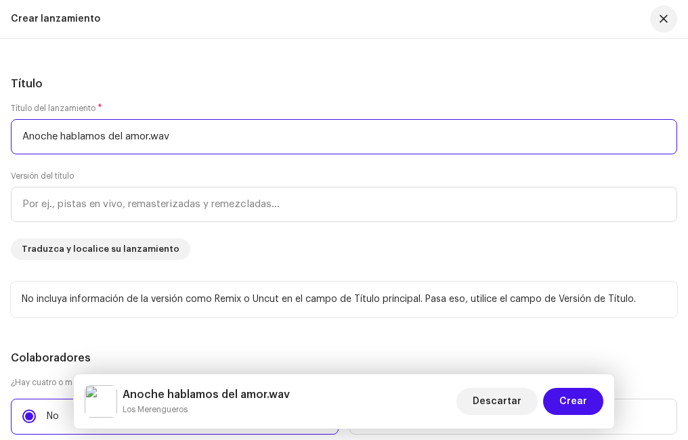
click at [114, 131] on input "Anoche hablamos del amor.wav" at bounding box center [344, 136] width 666 height 35
click at [91, 129] on input "text" at bounding box center [344, 136] width 666 height 35
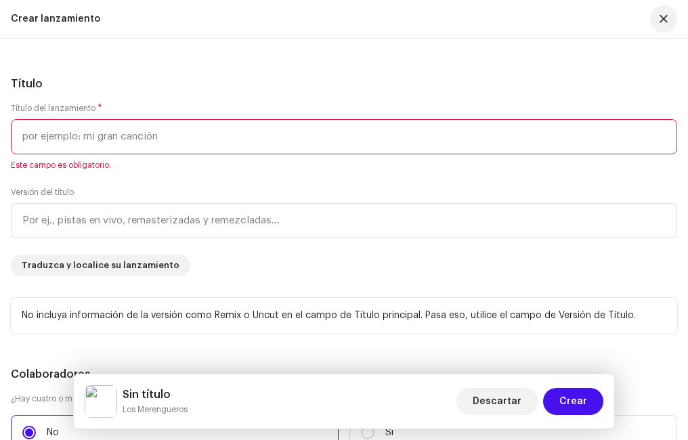
click at [65, 136] on input "text" at bounding box center [344, 136] width 666 height 35
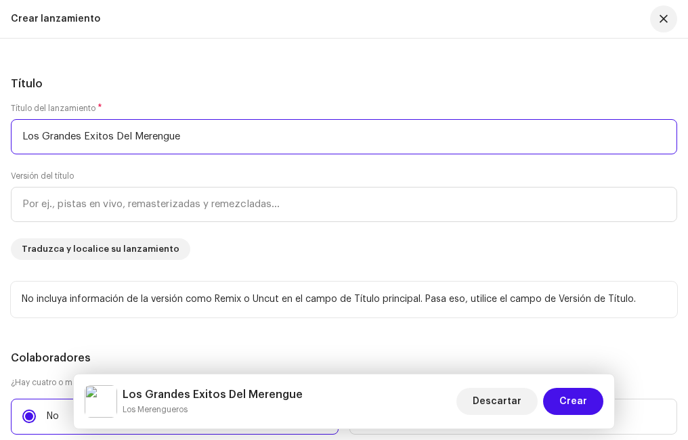
type input "Los Grandes Exitos Del Merengue"
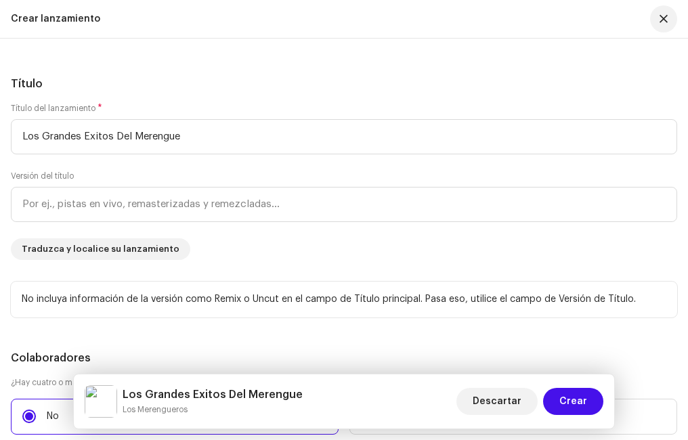
drag, startPoint x: 96, startPoint y: 136, endPoint x: 140, endPoint y: 80, distance: 71.4
click at [140, 80] on h5 "Título" at bounding box center [344, 84] width 666 height 16
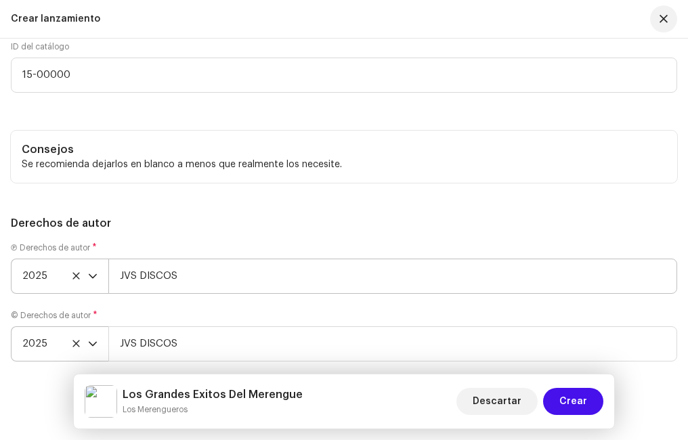
scroll to position [6435, 0]
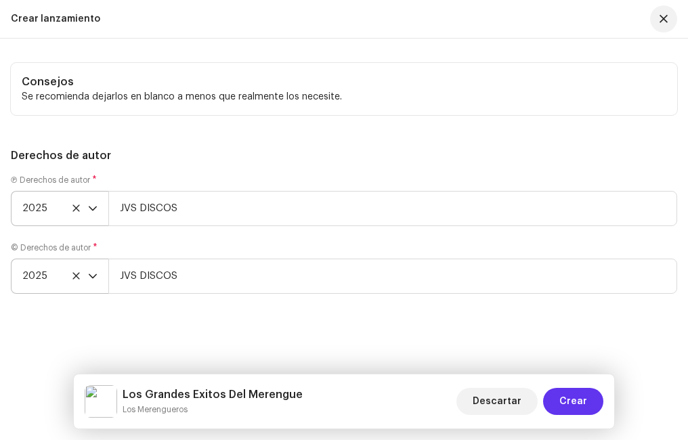
click at [567, 392] on span "Crear" at bounding box center [573, 401] width 28 height 27
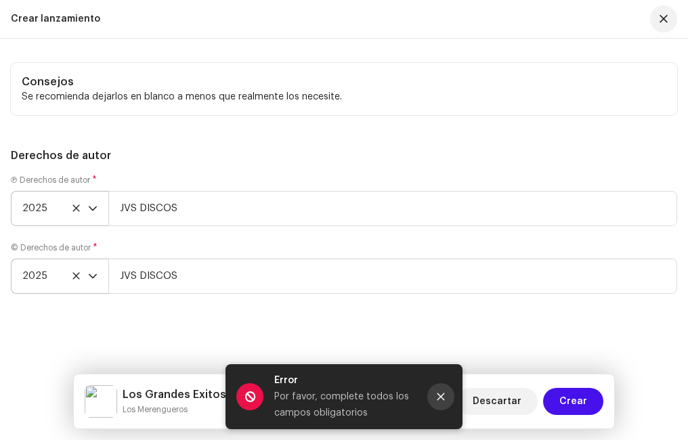
click at [439, 393] on icon "Close" at bounding box center [440, 396] width 9 height 9
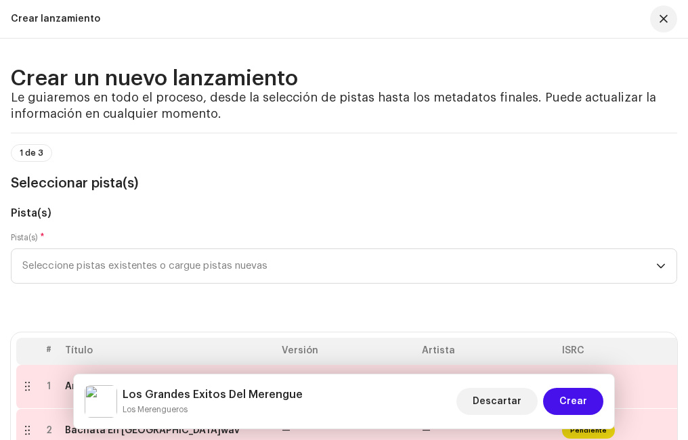
scroll to position [206, 0]
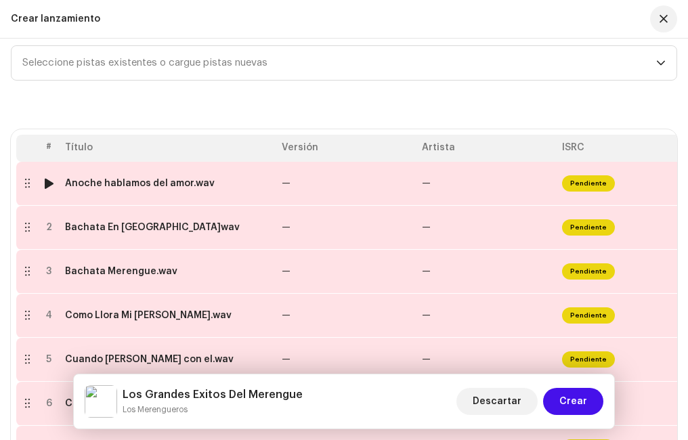
click at [101, 181] on div "Anoche hablamos del amor.wav" at bounding box center [140, 183] width 150 height 11
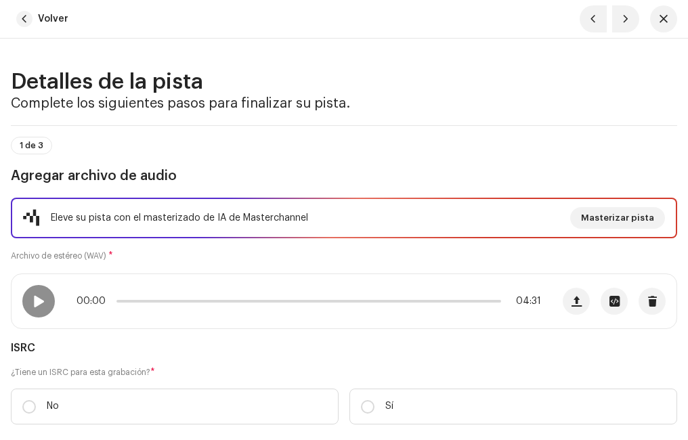
scroll to position [135, 0]
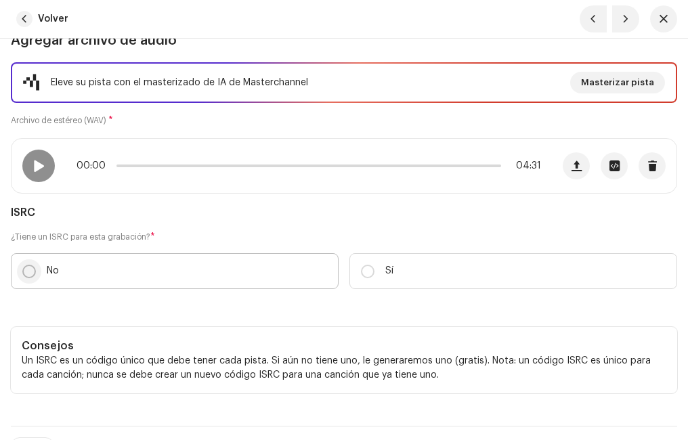
click at [26, 270] on input "No" at bounding box center [29, 272] width 14 height 14
radio input "true"
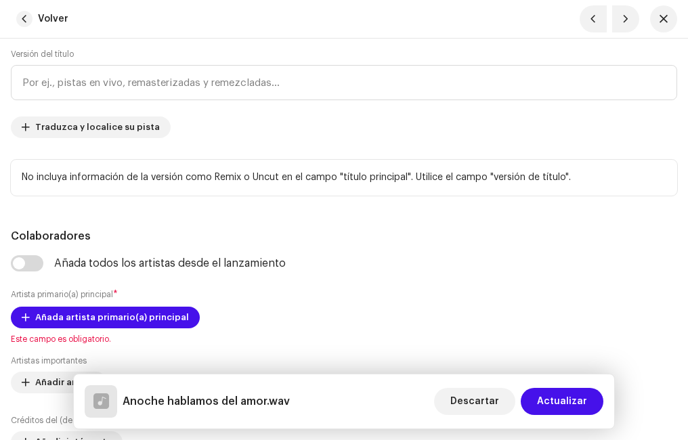
scroll to position [880, 0]
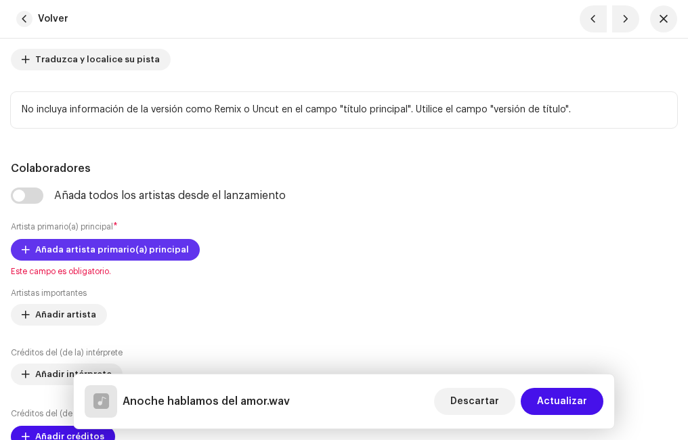
click at [31, 251] on button "Añada artista primario(a) principal" at bounding box center [105, 250] width 189 height 22
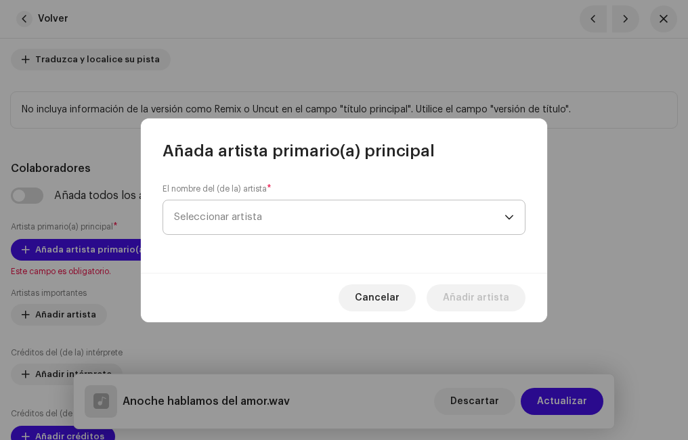
click at [267, 215] on span "Seleccionar artista" at bounding box center [339, 217] width 330 height 34
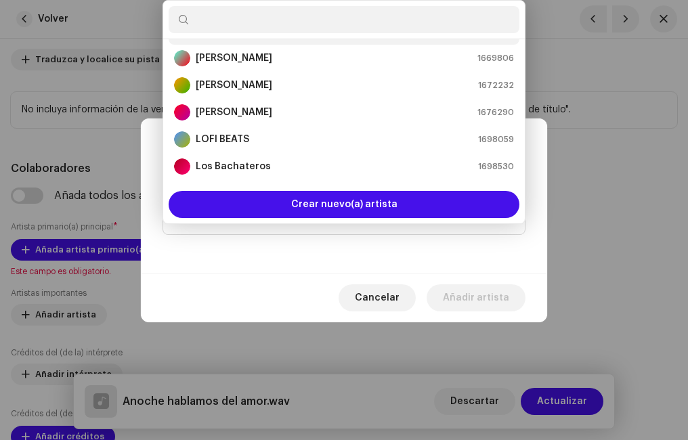
scroll to position [203, 0]
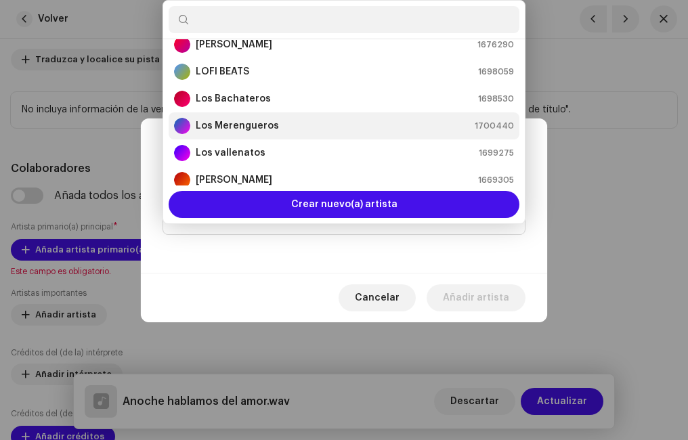
click at [240, 125] on strong "Los Merengueros" at bounding box center [237, 126] width 83 height 14
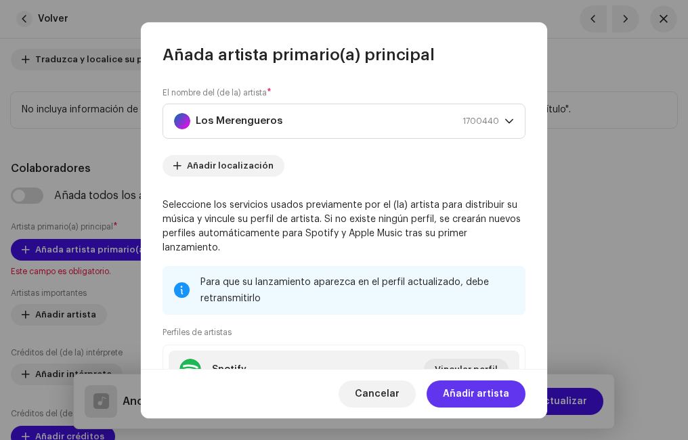
click at [468, 393] on span "Añadir artista" at bounding box center [476, 393] width 66 height 27
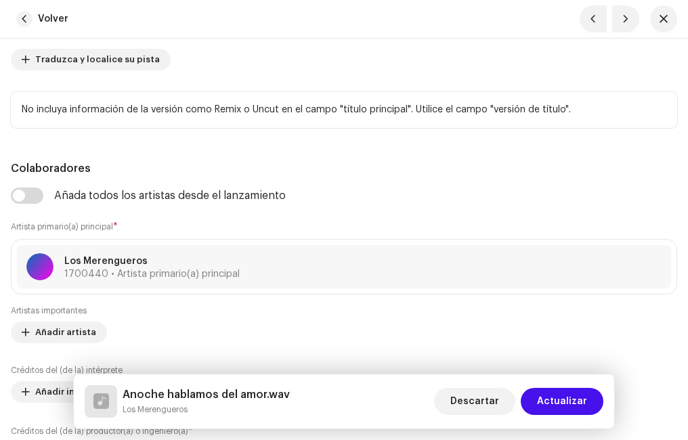
click at [35, 187] on div "Colaboradores Añada todos los artistas desde el lanzamiento Artista primario(a)…" at bounding box center [344, 364] width 666 height 409
click at [37, 193] on input "checkbox" at bounding box center [27, 196] width 32 height 16
checkbox input "true"
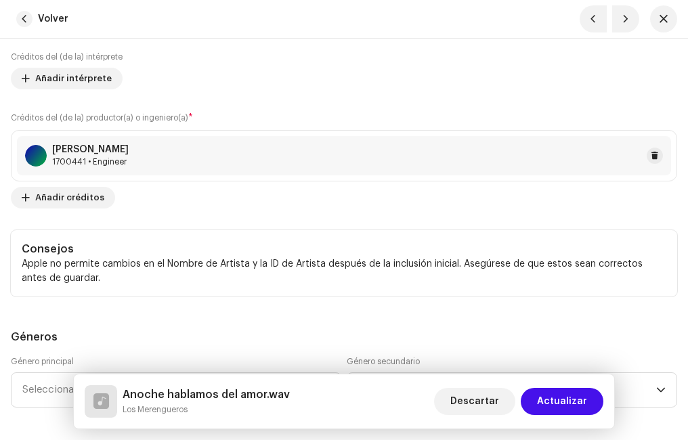
scroll to position [1354, 0]
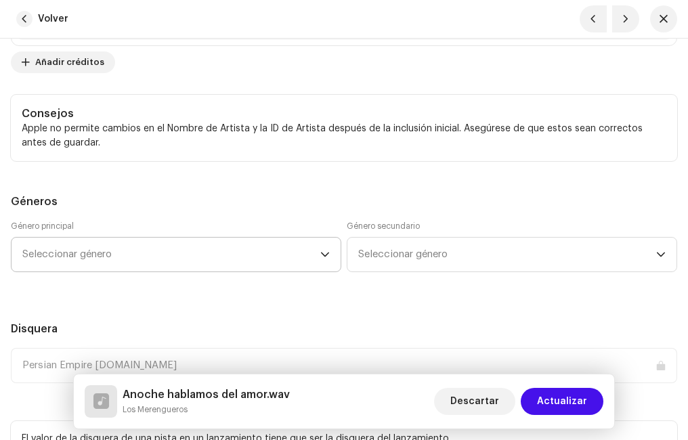
click at [147, 250] on span "Seleccionar género" at bounding box center [171, 255] width 298 height 34
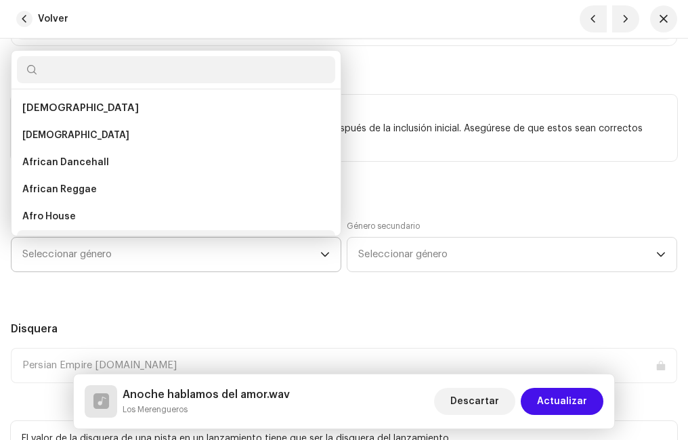
scroll to position [22, 0]
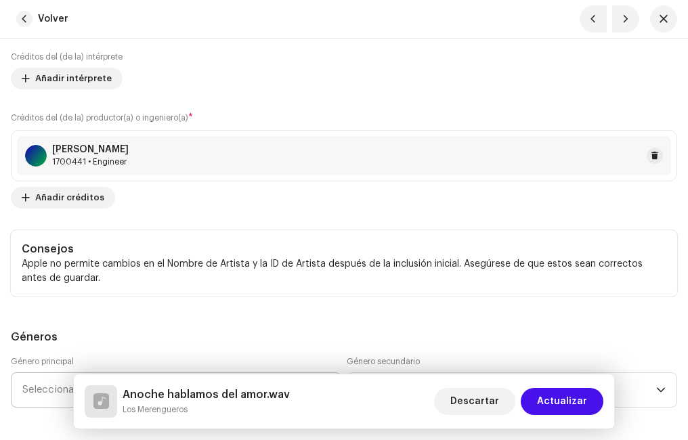
scroll to position [1354, 0]
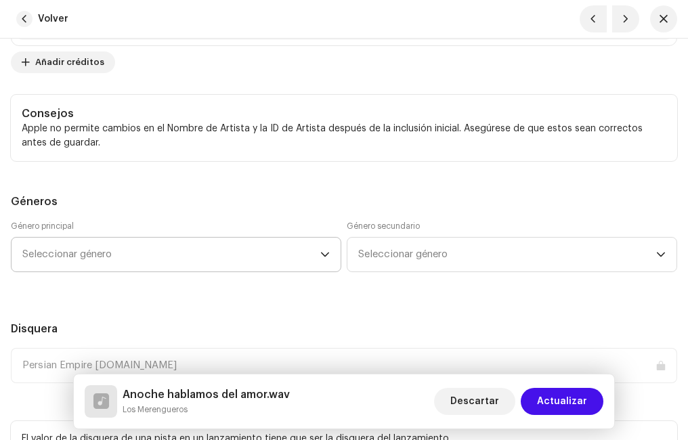
click at [160, 246] on span "Seleccionar género" at bounding box center [171, 255] width 298 height 34
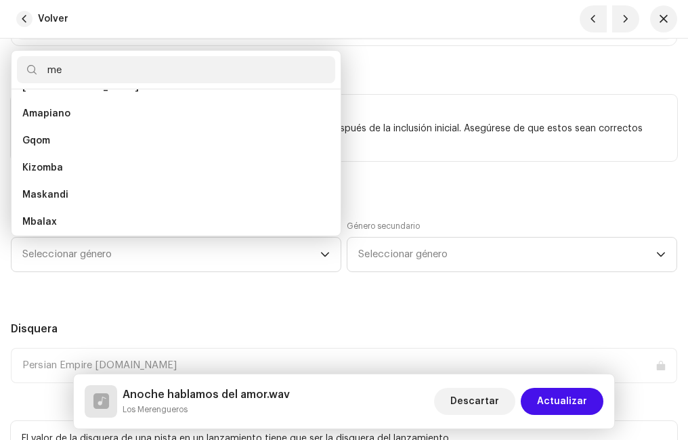
scroll to position [23, 0]
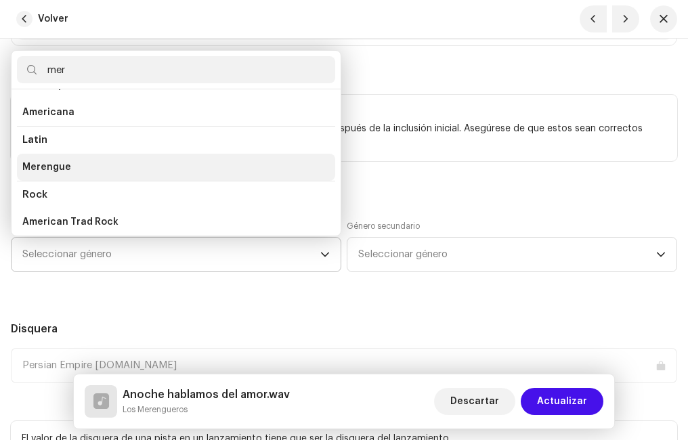
type input "mer"
click at [85, 169] on li "Merengue" at bounding box center [176, 167] width 318 height 27
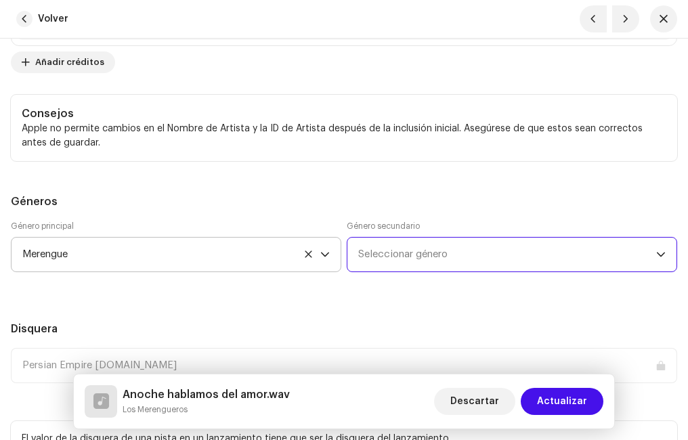
click at [444, 251] on span "Seleccionar género" at bounding box center [507, 255] width 298 height 34
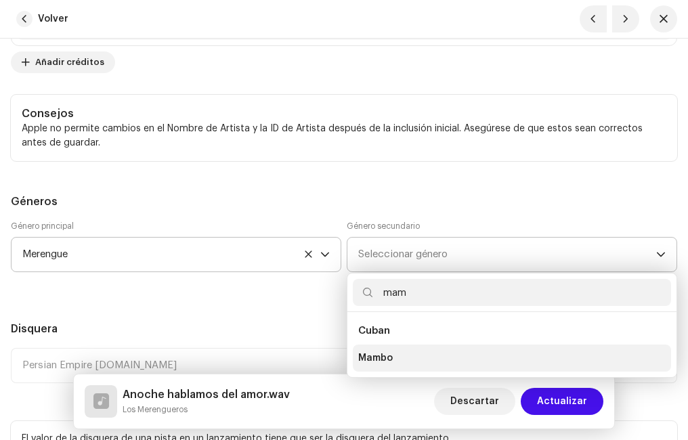
type input "mam"
click at [385, 363] on span "Mambo" at bounding box center [375, 358] width 35 height 14
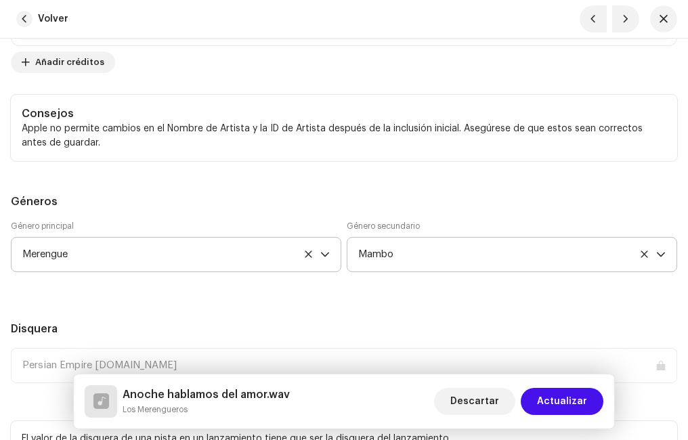
click at [273, 325] on h5 "Disquera" at bounding box center [344, 329] width 666 height 16
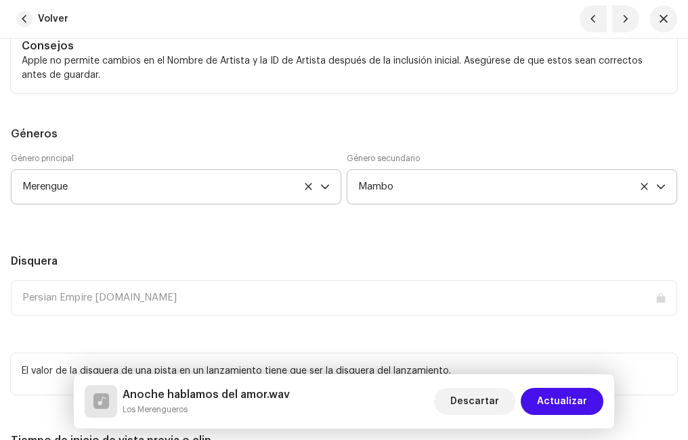
scroll to position [1557, 0]
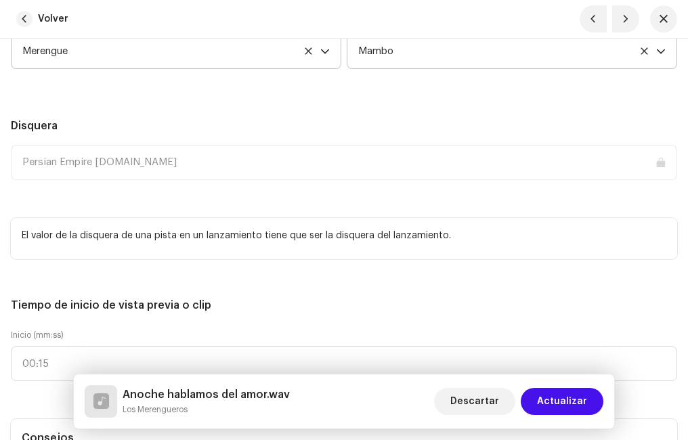
click at [122, 173] on div "Persian Empire [DOMAIN_NAME]" at bounding box center [344, 162] width 666 height 35
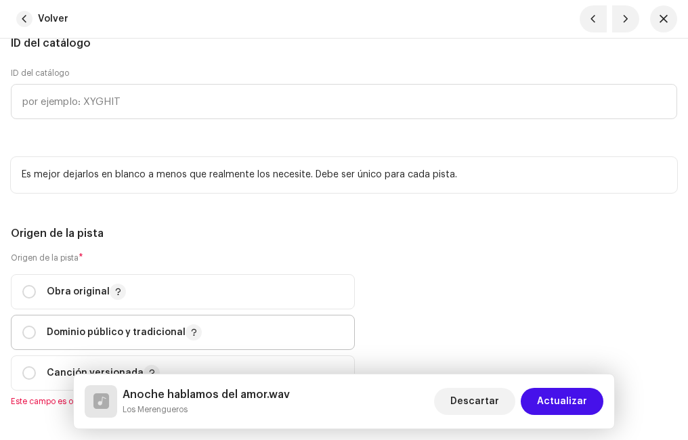
scroll to position [2099, 0]
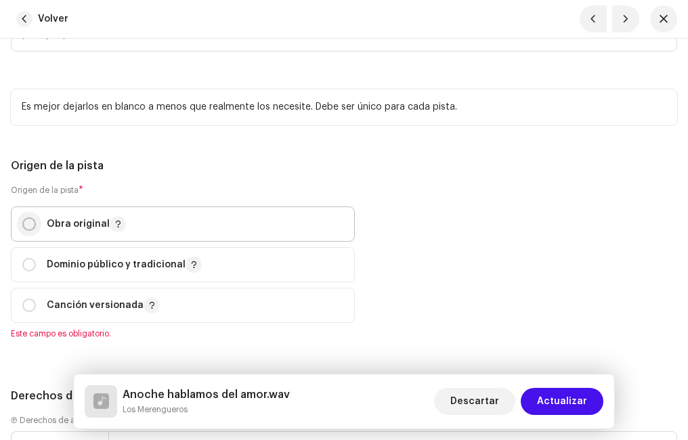
click at [27, 226] on input "radio" at bounding box center [29, 224] width 14 height 14
radio input "true"
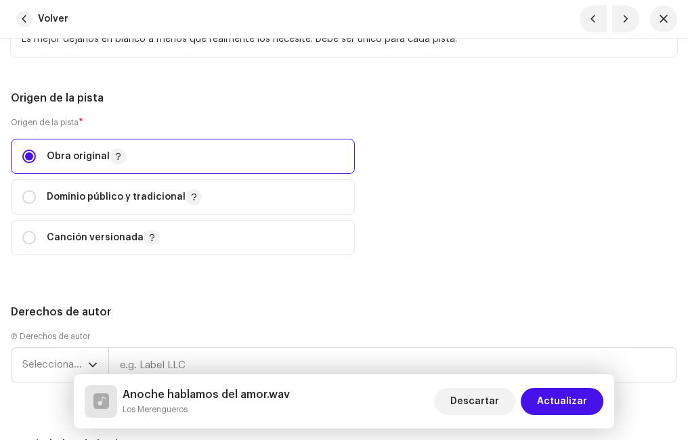
scroll to position [2234, 0]
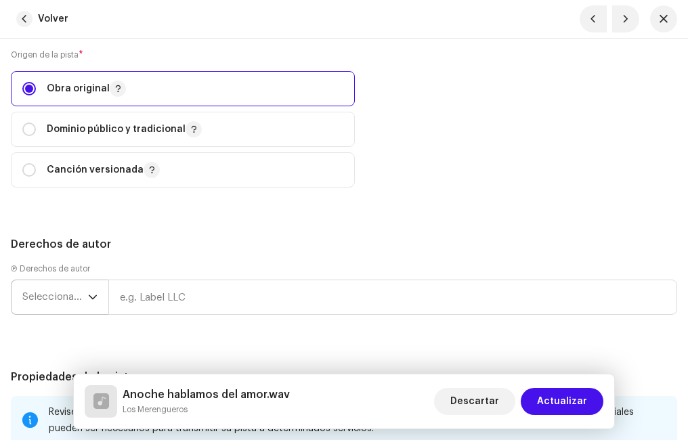
click at [93, 290] on div "dropdown trigger" at bounding box center [92, 297] width 9 height 34
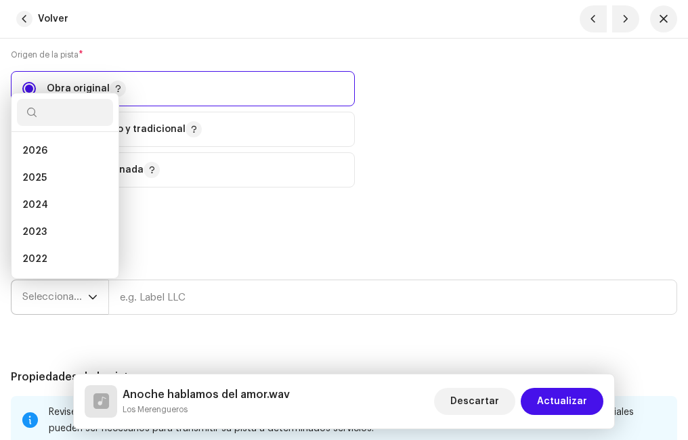
scroll to position [22, 0]
click at [44, 158] on span "2025" at bounding box center [34, 157] width 24 height 14
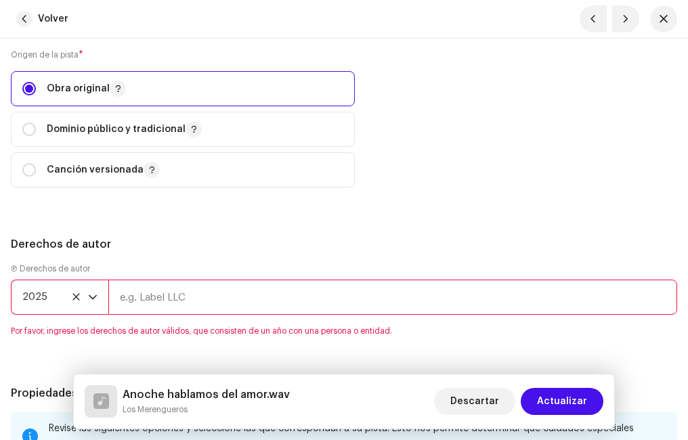
scroll to position [2302, 0]
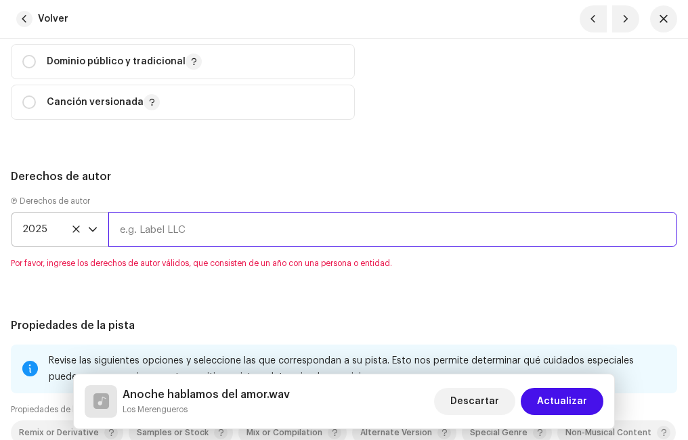
click at [142, 232] on input "text" at bounding box center [392, 229] width 569 height 35
type input "JVS DISCOS"
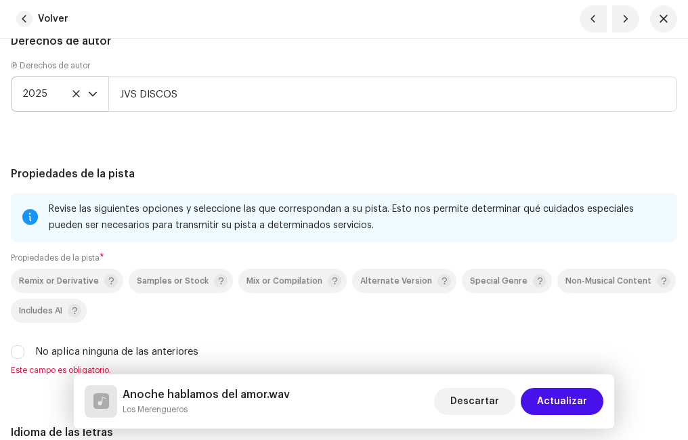
scroll to position [2505, 0]
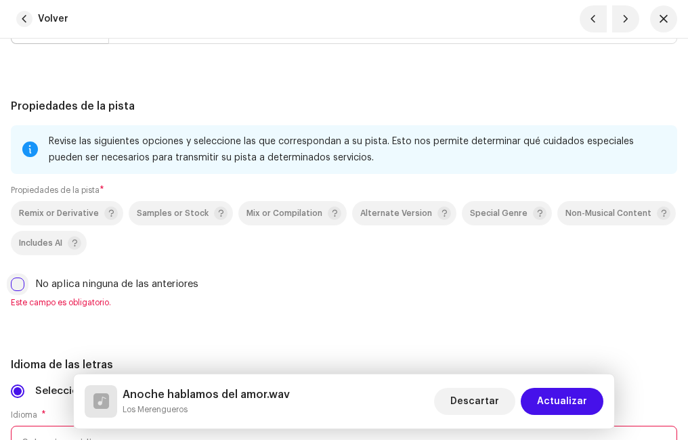
click at [16, 284] on input "No aplica ninguna de las anteriores" at bounding box center [18, 285] width 14 height 14
checkbox input "true"
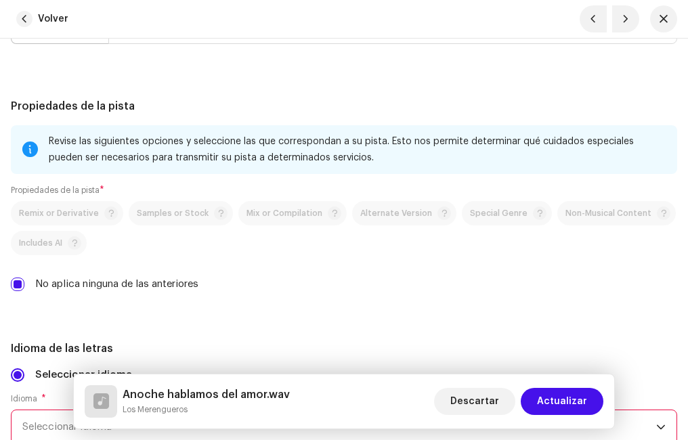
scroll to position [2640, 0]
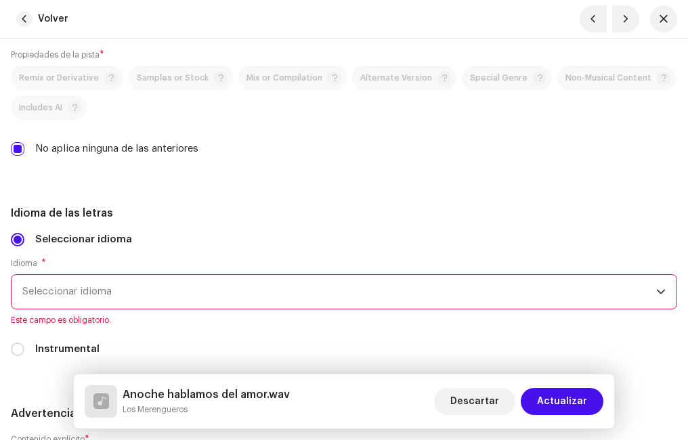
click at [100, 295] on span "Seleccionar idioma" at bounding box center [339, 292] width 634 height 34
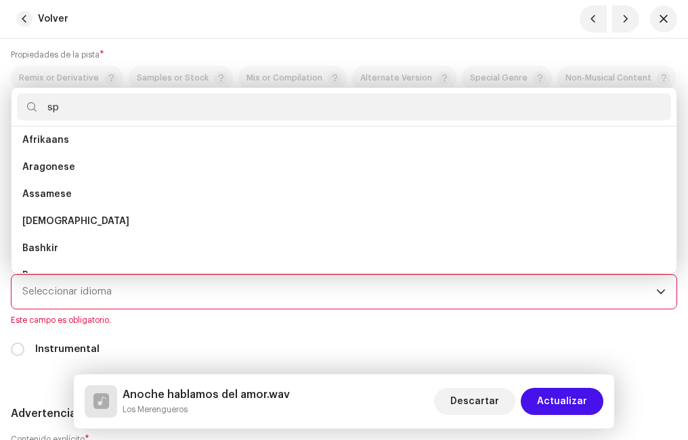
scroll to position [0, 0]
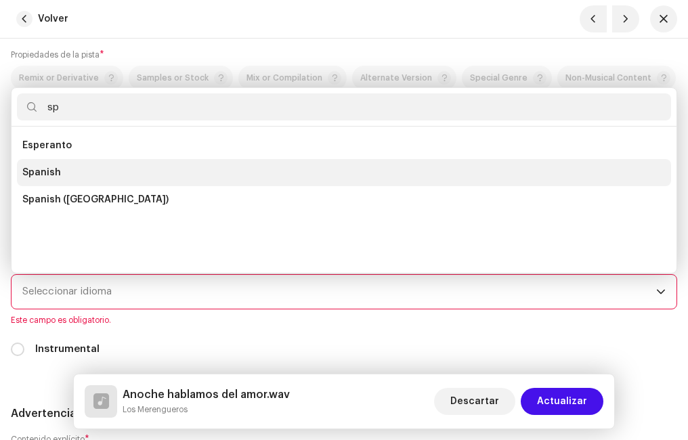
type input "sp"
click at [60, 175] on li "Spanish" at bounding box center [344, 172] width 654 height 27
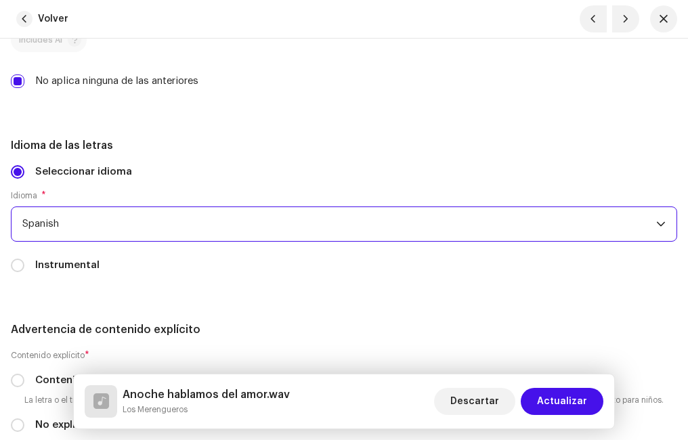
scroll to position [2844, 0]
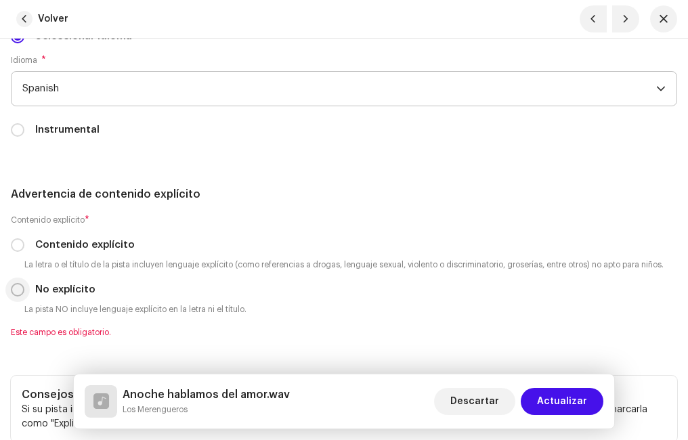
click at [20, 288] on input "No explícito" at bounding box center [18, 290] width 14 height 14
radio input "true"
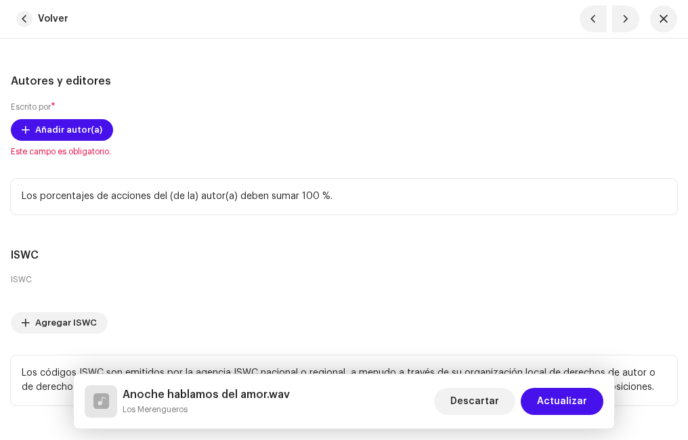
scroll to position [3616, 0]
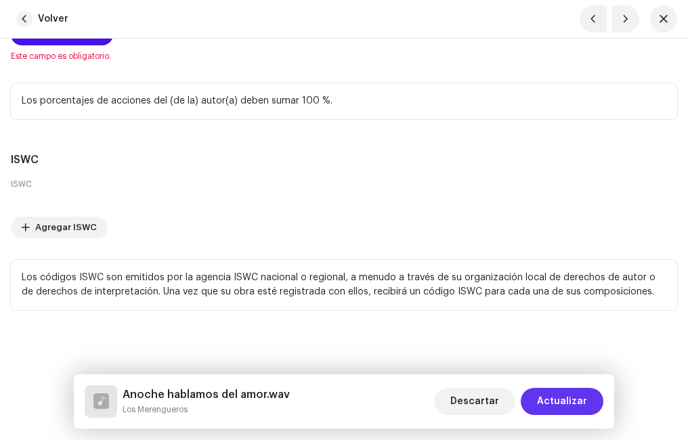
click at [565, 397] on span "Actualizar" at bounding box center [562, 401] width 50 height 27
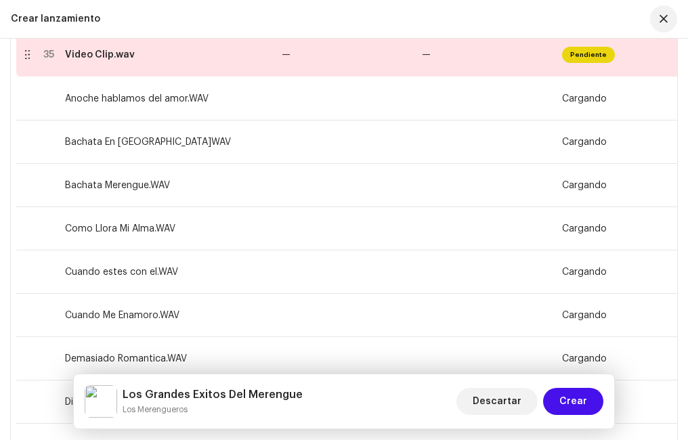
scroll to position [1696, 0]
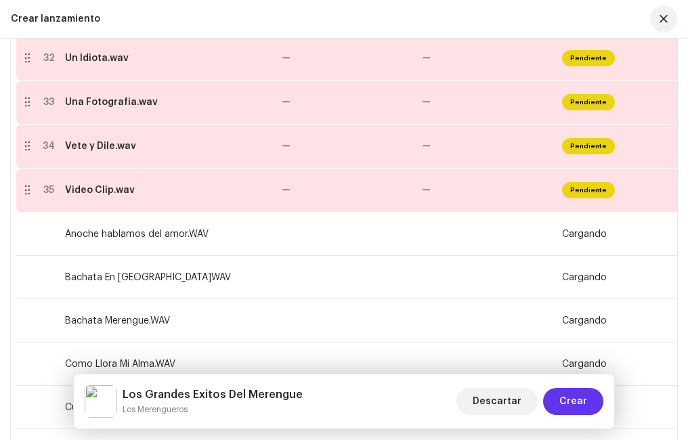
click at [582, 403] on span "Crear" at bounding box center [573, 401] width 28 height 27
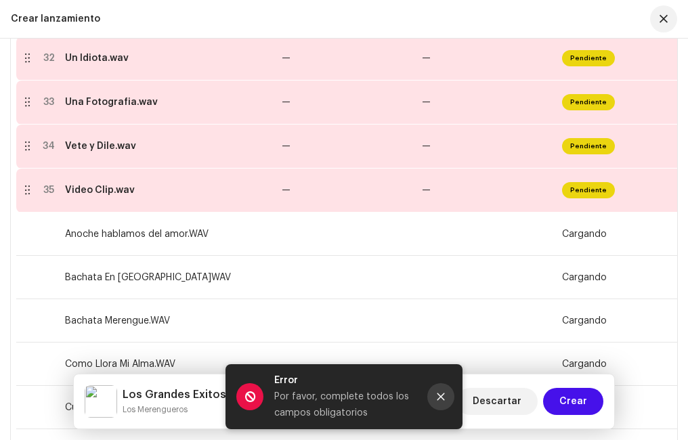
click at [441, 395] on icon "Close" at bounding box center [440, 396] width 9 height 9
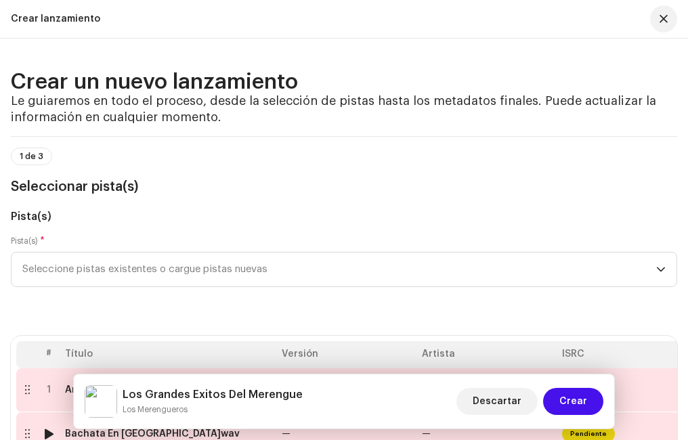
scroll to position [271, 0]
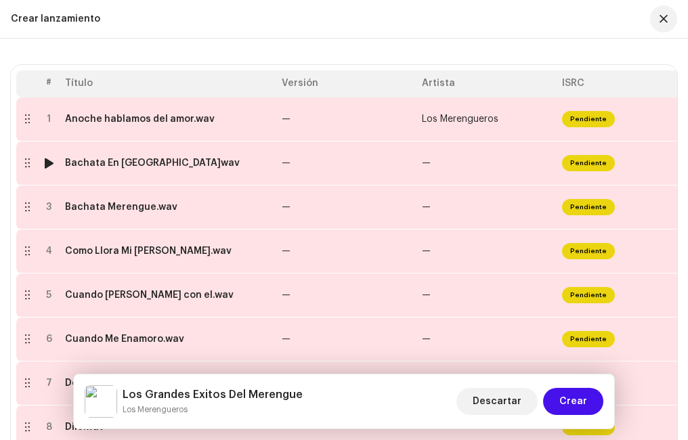
click at [313, 163] on td "—" at bounding box center [346, 164] width 140 height 44
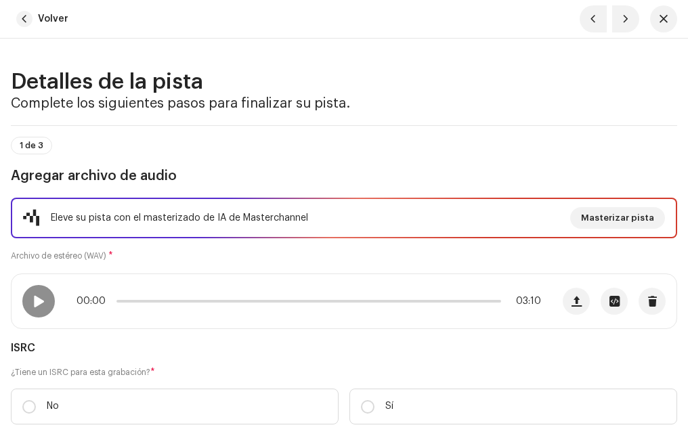
scroll to position [68, 0]
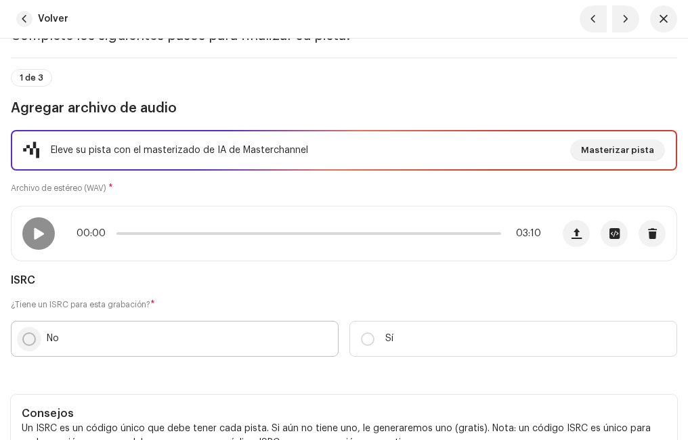
click at [30, 337] on input "No" at bounding box center [29, 339] width 14 height 14
radio input "true"
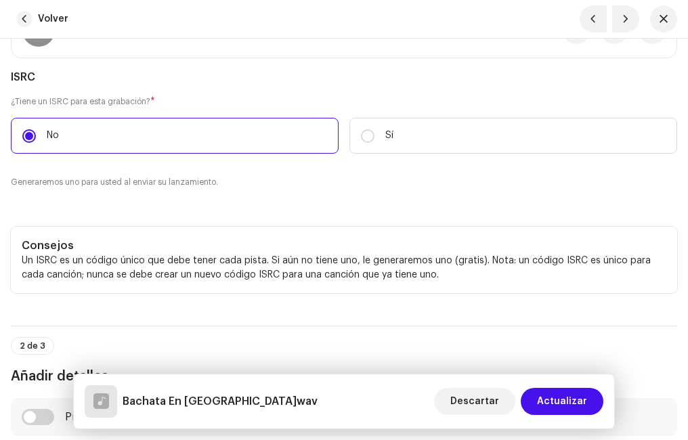
scroll to position [406, 0]
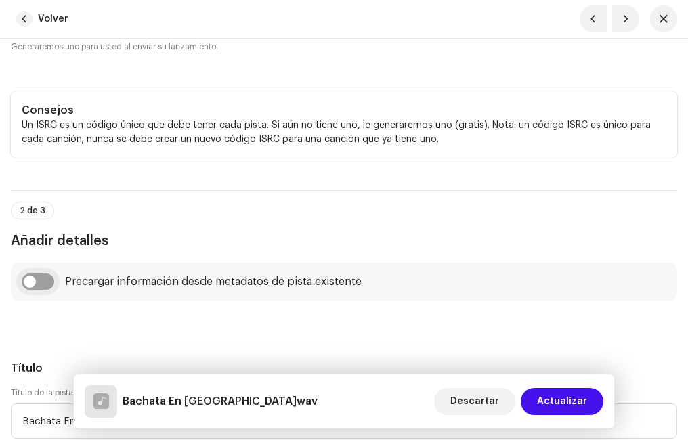
click at [47, 284] on input "checkbox" at bounding box center [38, 282] width 32 height 16
checkbox input "true"
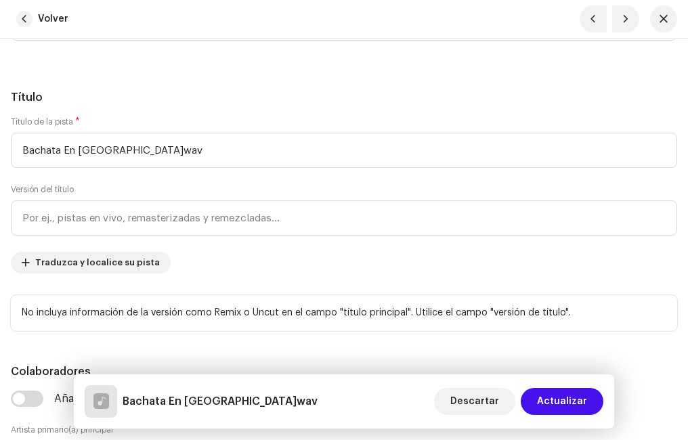
scroll to position [880, 0]
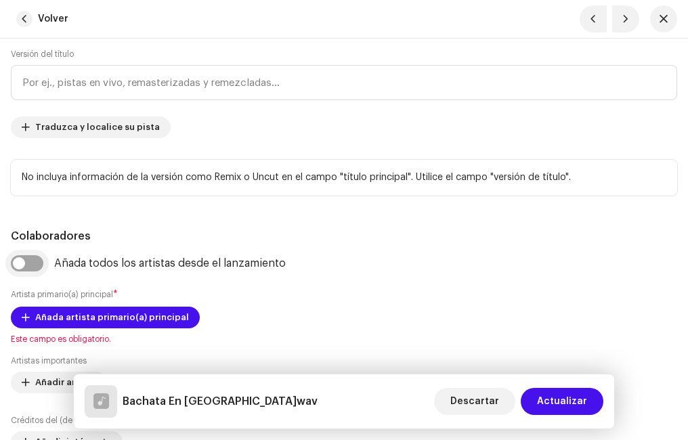
click at [32, 260] on input "checkbox" at bounding box center [27, 263] width 32 height 16
checkbox input "true"
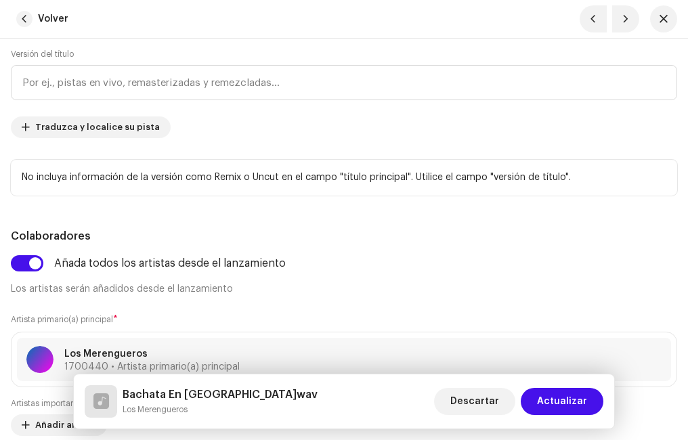
scroll to position [609, 0]
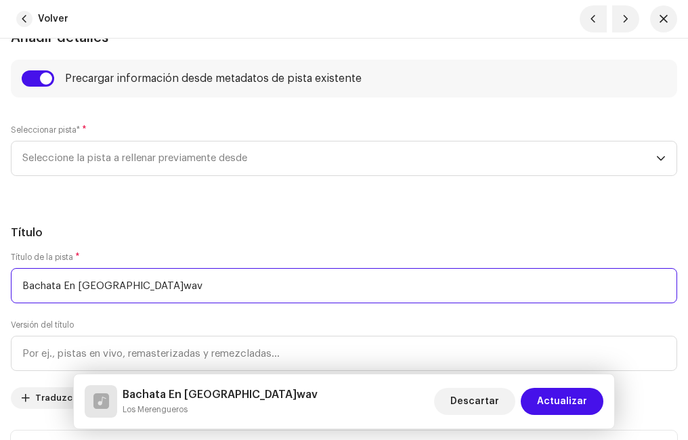
drag, startPoint x: 144, startPoint y: 284, endPoint x: 118, endPoint y: 282, distance: 26.4
click at [118, 282] on input "Bachata En [GEOGRAPHIC_DATA]wav" at bounding box center [344, 285] width 666 height 35
type input "Bachata En [GEOGRAPHIC_DATA]"
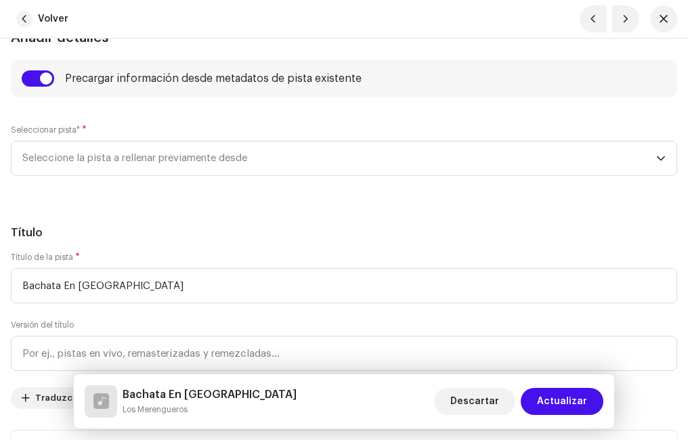
click at [296, 229] on h5 "Título" at bounding box center [344, 233] width 666 height 16
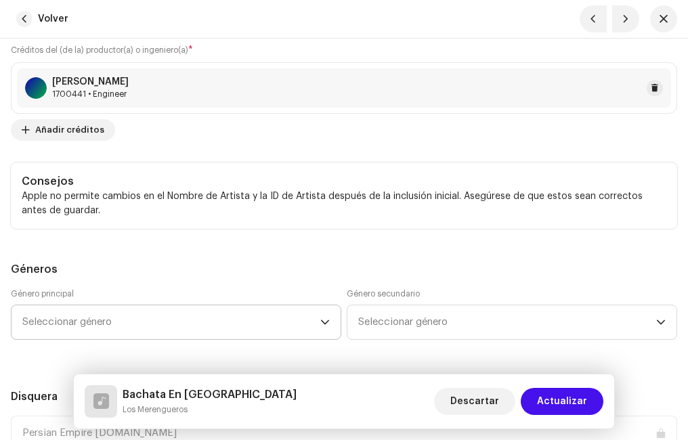
scroll to position [1422, 0]
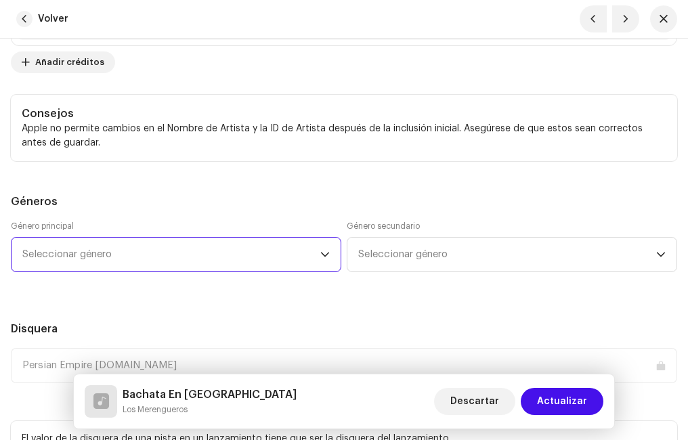
click at [129, 255] on span "Seleccionar género" at bounding box center [171, 255] width 298 height 34
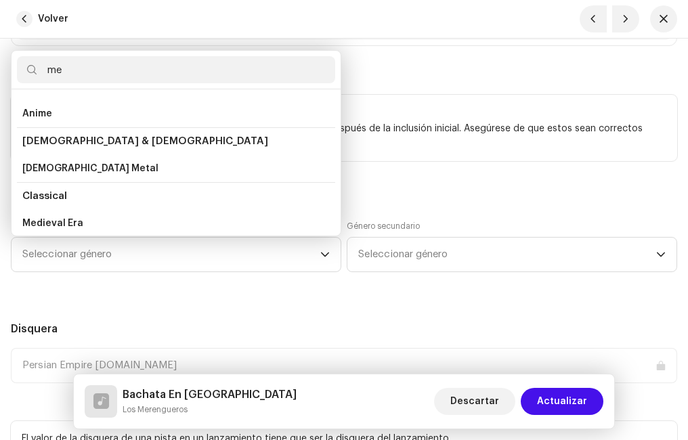
scroll to position [23, 0]
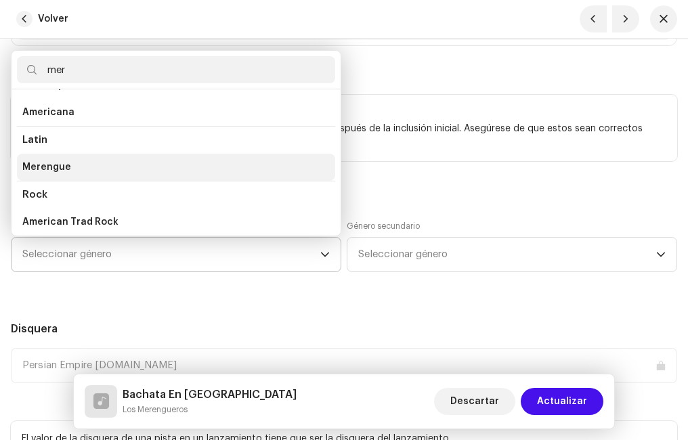
type input "mer"
click at [53, 164] on span "Merengue" at bounding box center [46, 167] width 49 height 14
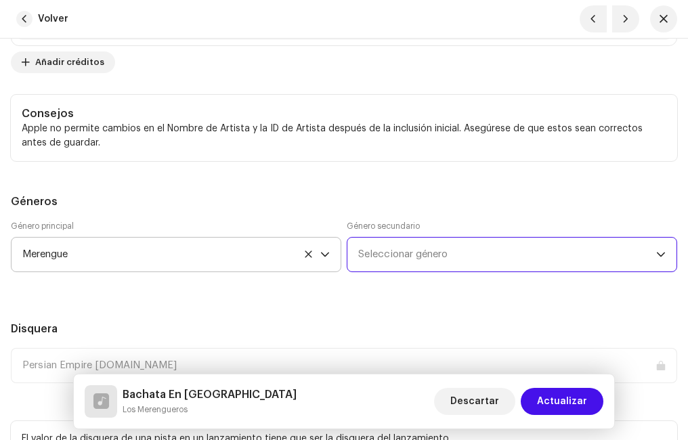
click at [398, 249] on span "Seleccionar género" at bounding box center [507, 255] width 298 height 34
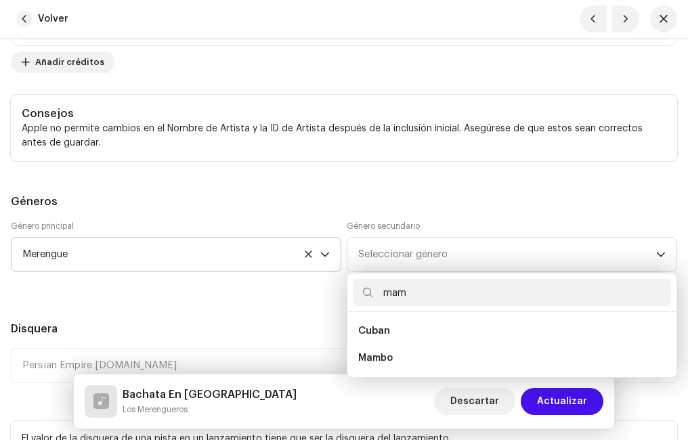
scroll to position [0, 0]
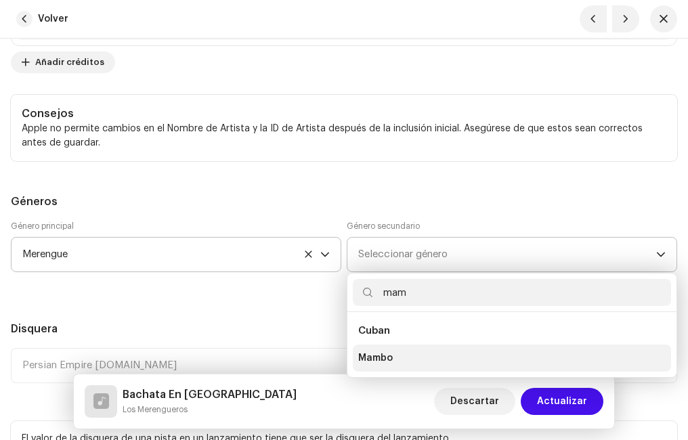
type input "mam"
click at [396, 362] on li "Mambo" at bounding box center [512, 358] width 318 height 27
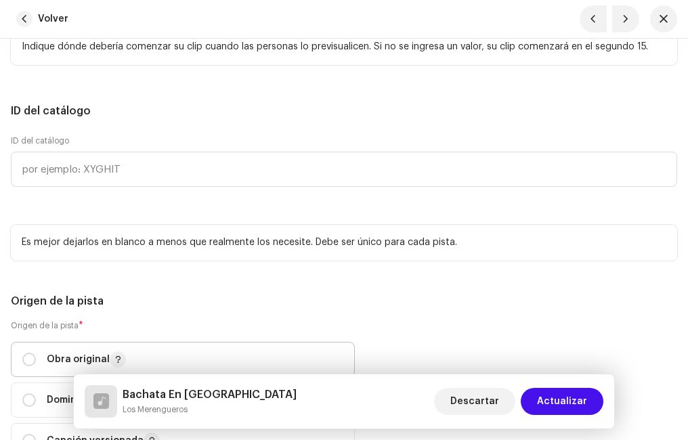
scroll to position [2099, 0]
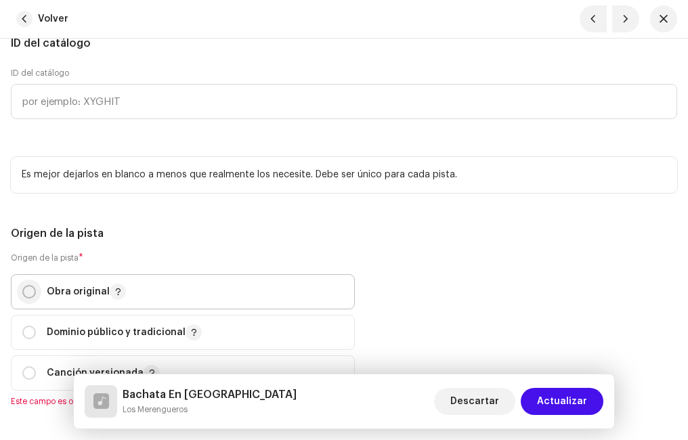
click at [28, 292] on input "radio" at bounding box center [29, 292] width 14 height 14
radio input "true"
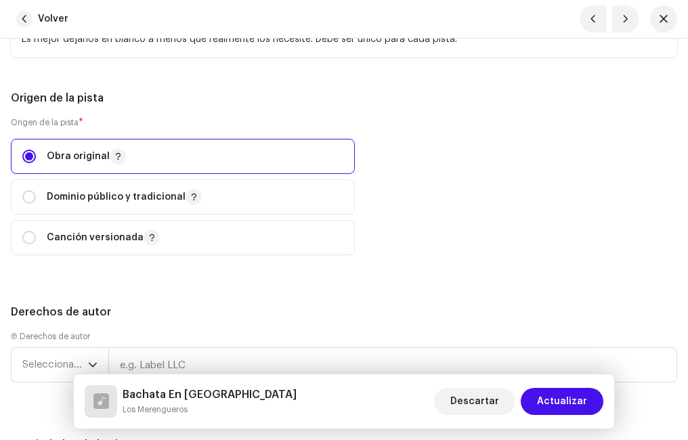
scroll to position [2370, 0]
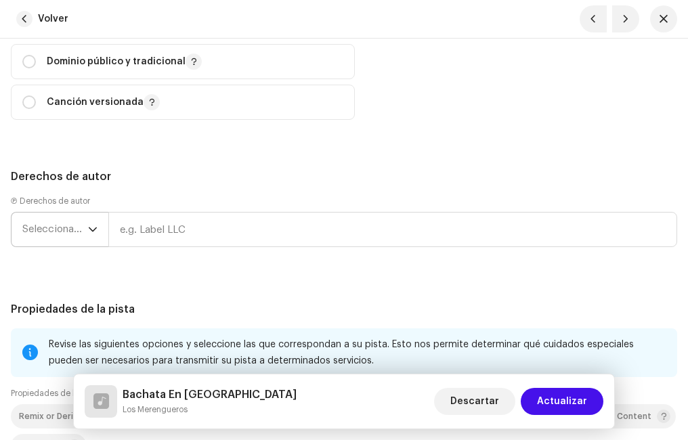
click at [81, 230] on span "Seleccionar año" at bounding box center [55, 230] width 66 height 34
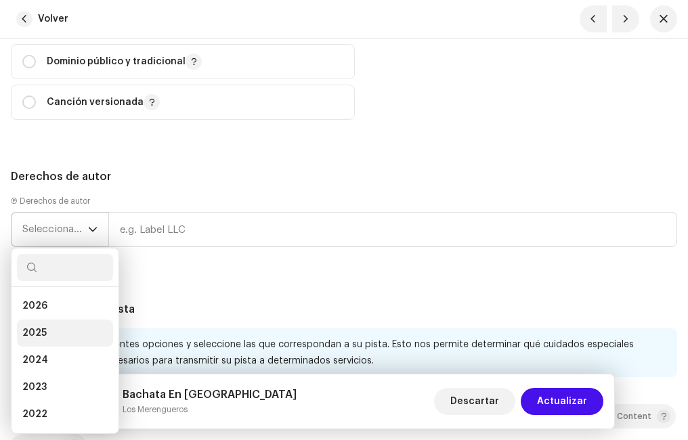
click at [51, 332] on li "2025" at bounding box center [65, 333] width 96 height 27
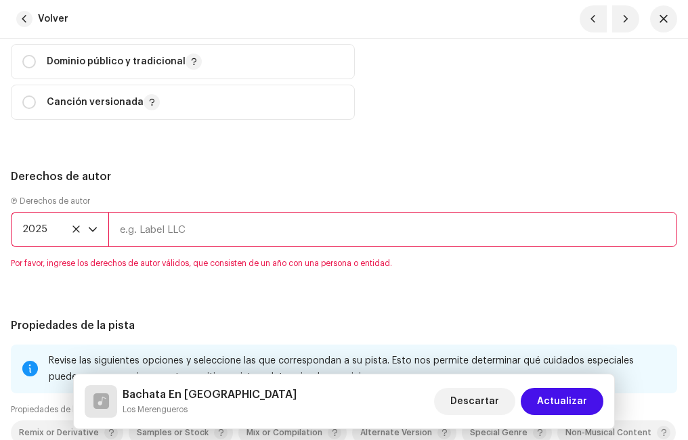
click at [160, 230] on input "text" at bounding box center [392, 229] width 569 height 35
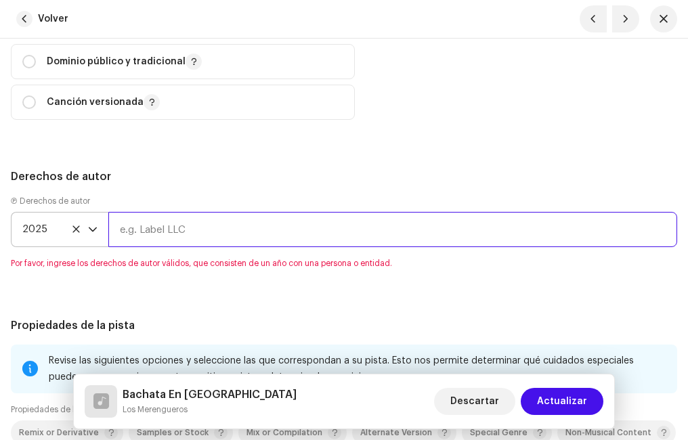
type input "JVS DISCOS"
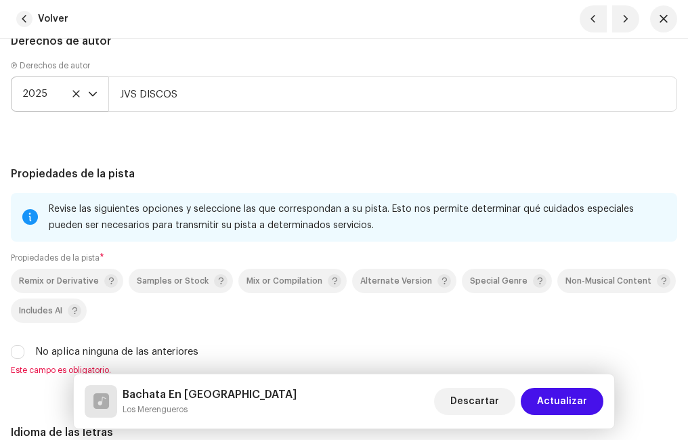
scroll to position [2640, 0]
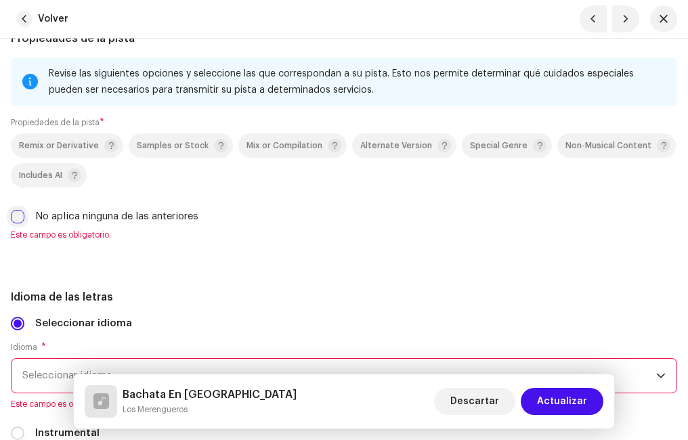
click at [16, 217] on input "No aplica ninguna de las anteriores" at bounding box center [18, 217] width 14 height 14
checkbox input "true"
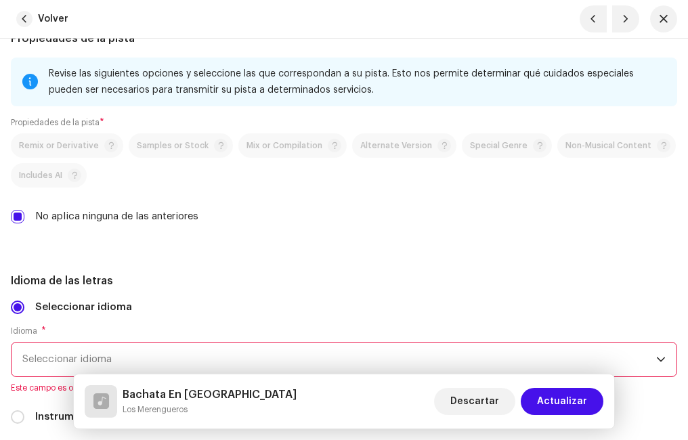
scroll to position [2776, 0]
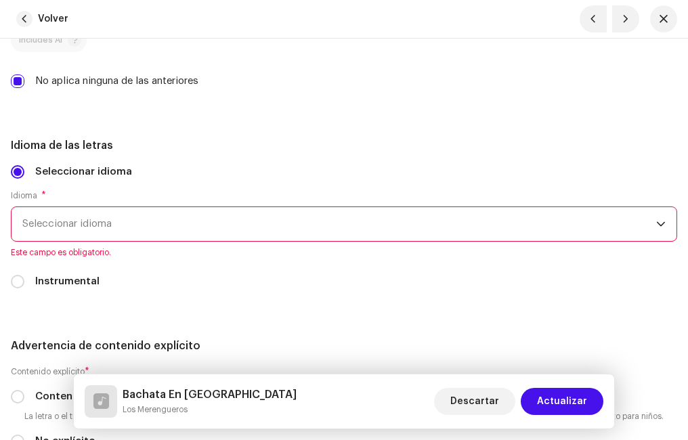
click at [98, 227] on span "Seleccionar idioma" at bounding box center [339, 224] width 634 height 34
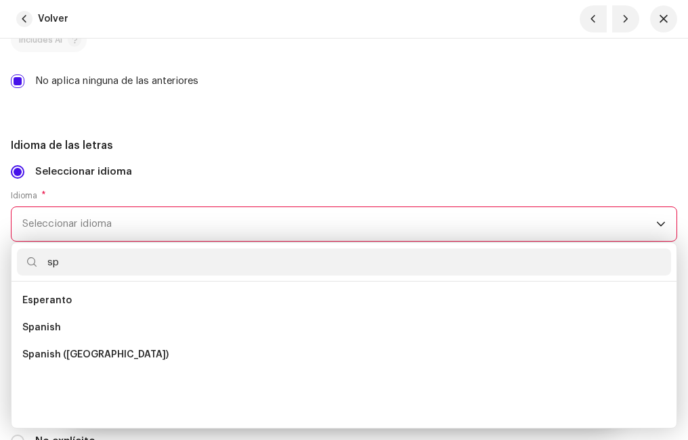
scroll to position [0, 0]
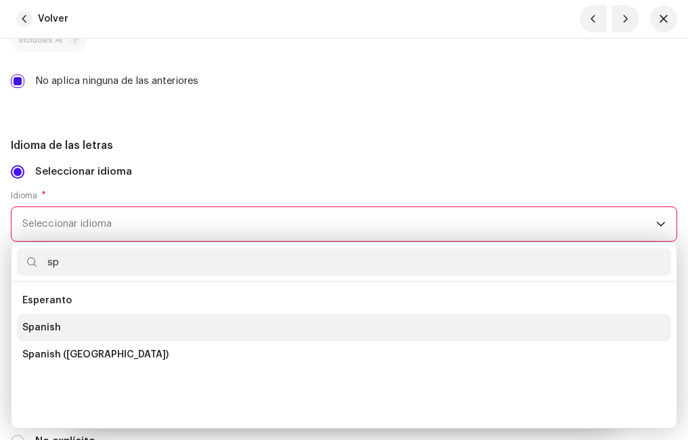
type input "sp"
click at [42, 333] on span "Spanish" at bounding box center [41, 328] width 39 height 14
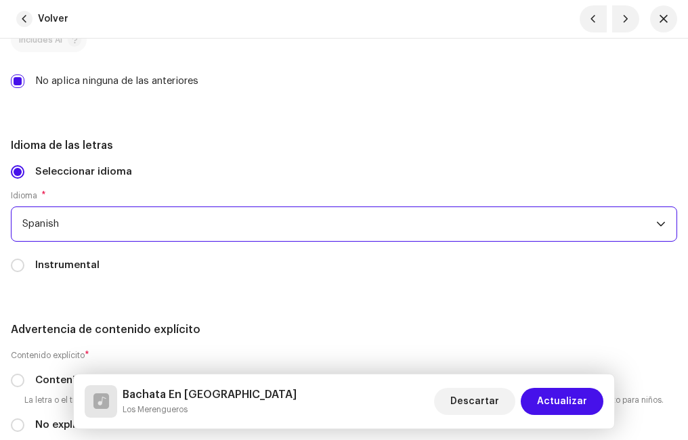
scroll to position [2911, 0]
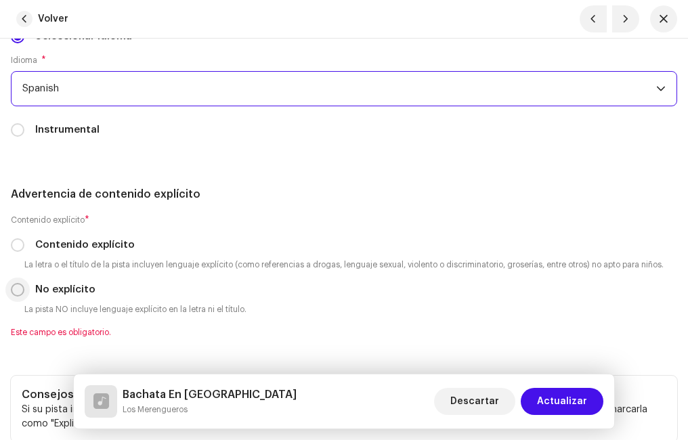
click at [22, 288] on input "No explícito" at bounding box center [18, 290] width 14 height 14
radio input "true"
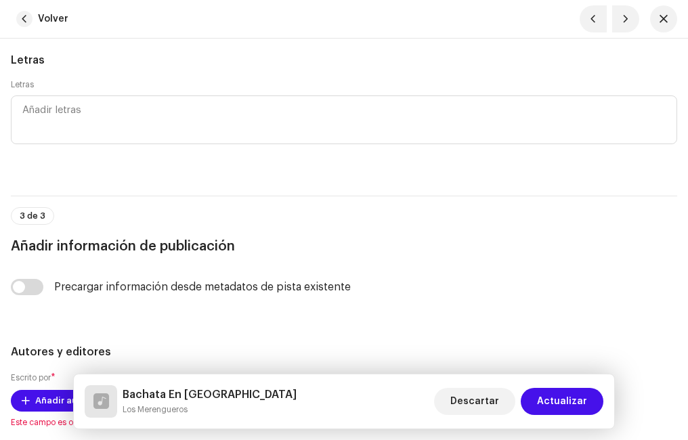
scroll to position [3453, 0]
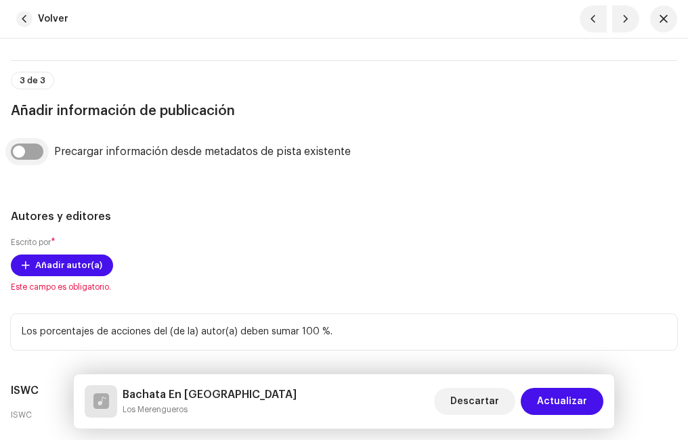
click at [35, 146] on input "checkbox" at bounding box center [27, 152] width 32 height 16
checkbox input "true"
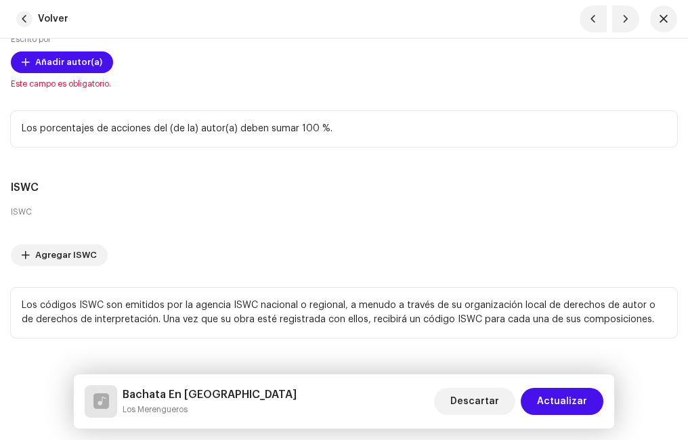
scroll to position [3751, 0]
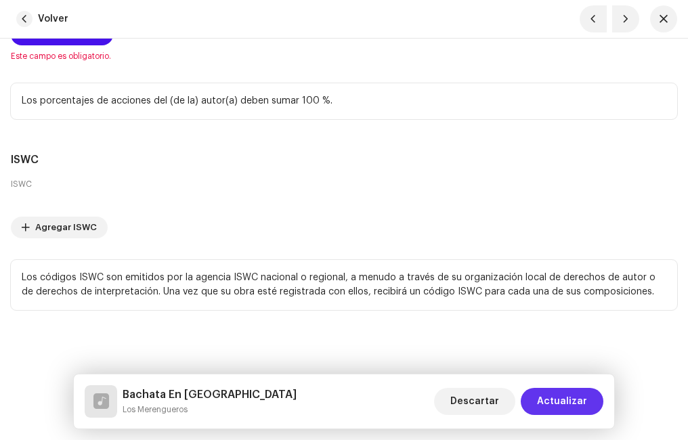
click at [561, 396] on span "Actualizar" at bounding box center [562, 401] width 50 height 27
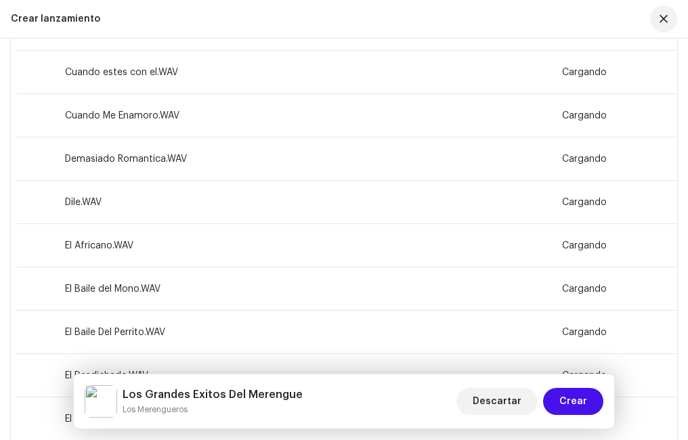
scroll to position [2099, 0]
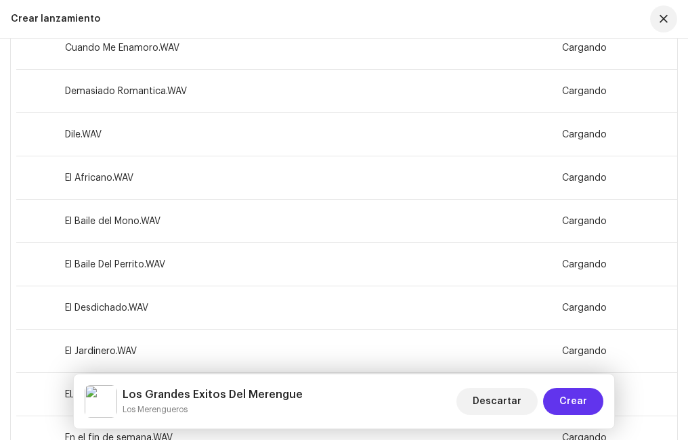
click at [580, 395] on span "Crear" at bounding box center [573, 401] width 28 height 27
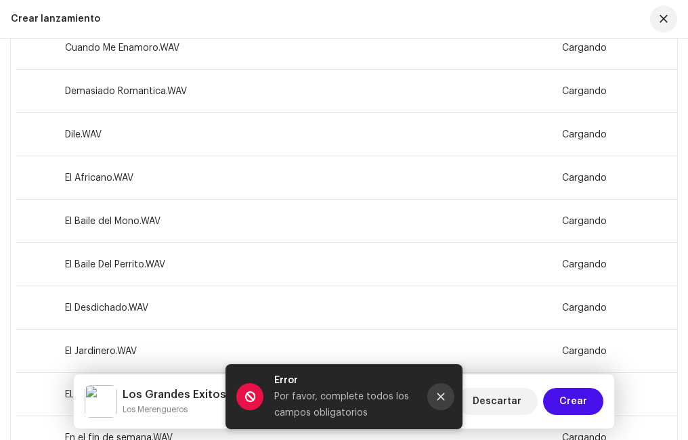
click at [435, 396] on button "Close" at bounding box center [440, 396] width 27 height 27
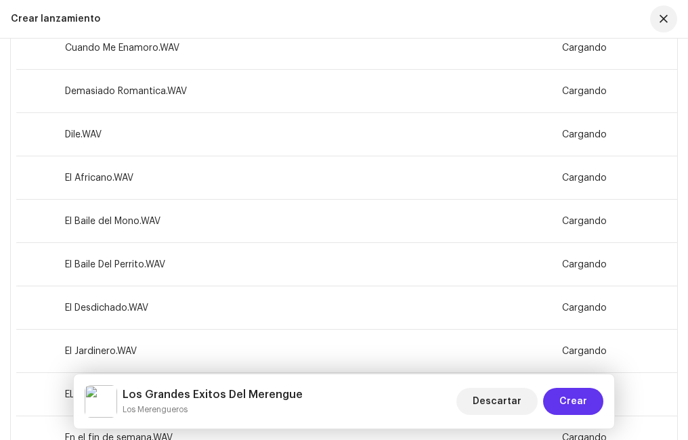
click at [587, 397] on button "Crear" at bounding box center [573, 401] width 60 height 27
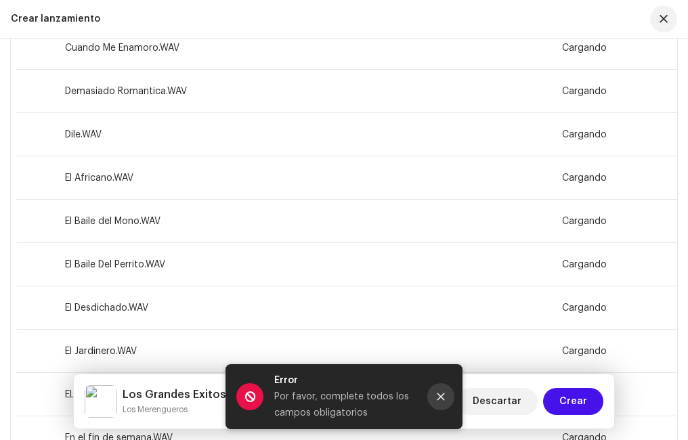
click at [437, 398] on icon "Close" at bounding box center [440, 396] width 9 height 9
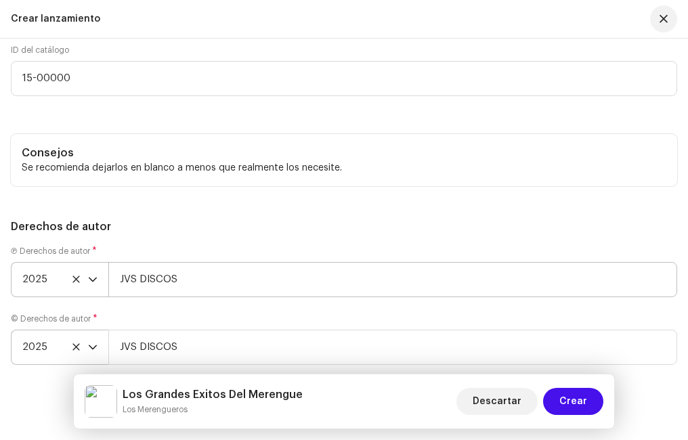
scroll to position [6435, 0]
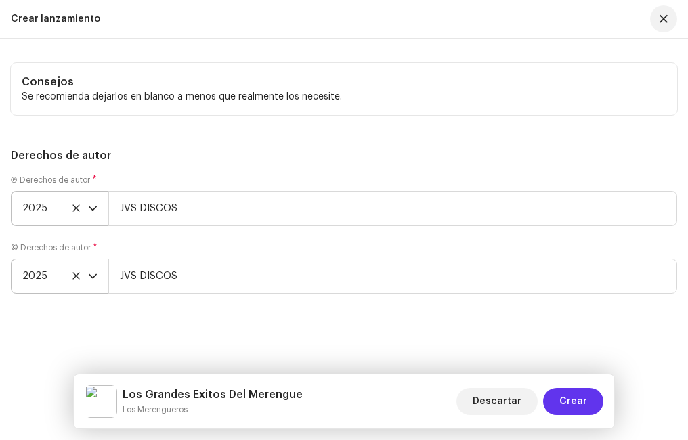
click at [576, 398] on span "Crear" at bounding box center [573, 401] width 28 height 27
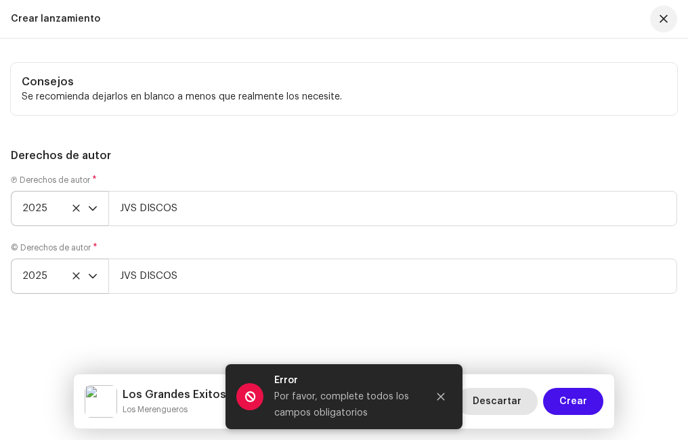
click at [503, 399] on span "Descartar" at bounding box center [497, 401] width 49 height 27
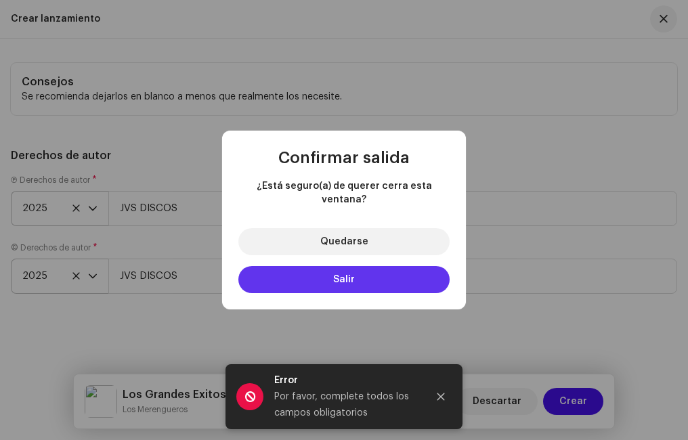
click at [351, 267] on button "Salir" at bounding box center [343, 279] width 211 height 27
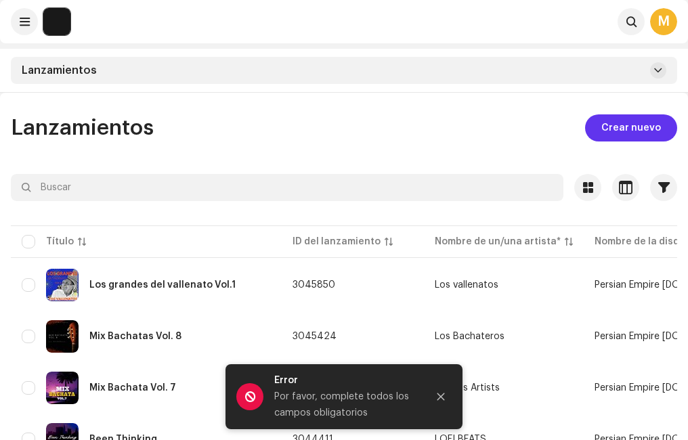
click at [611, 127] on span "Crear nuevo" at bounding box center [631, 127] width 60 height 27
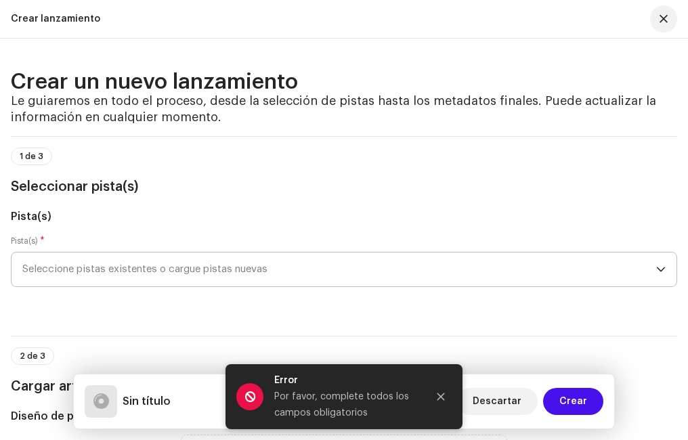
click at [94, 265] on span "Seleccione pistas existentes o cargue pistas nuevas" at bounding box center [339, 270] width 634 height 34
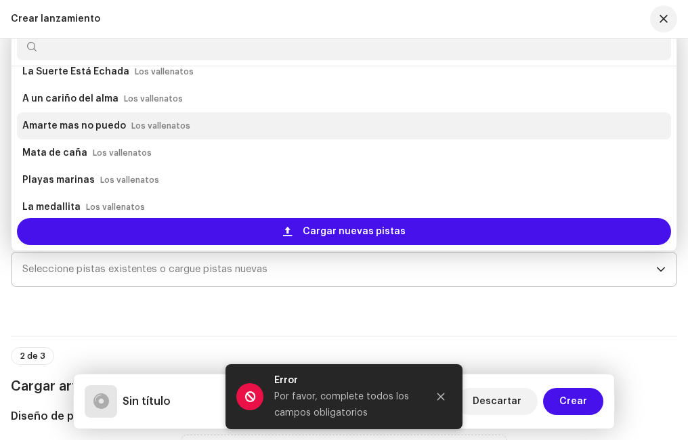
scroll to position [271, 0]
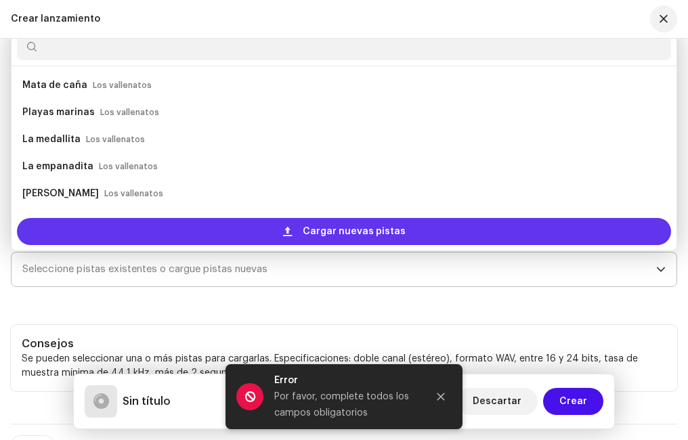
click at [267, 225] on div "Cargar nuevas pistas" at bounding box center [344, 231] width 654 height 27
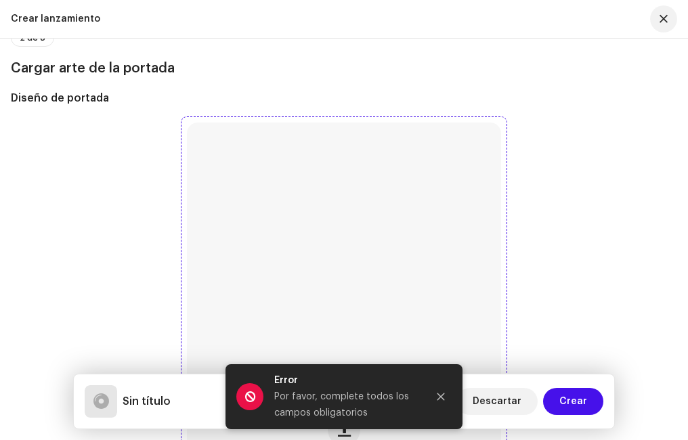
scroll to position [677, 0]
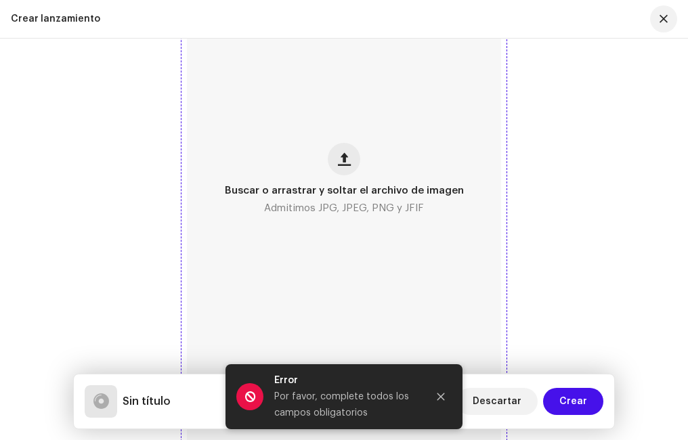
click at [358, 150] on div "Buscar o arrastrar y soltar el archivo de imagen Admitimos JPG, JPEG, PNG y JFIF" at bounding box center [344, 179] width 314 height 655
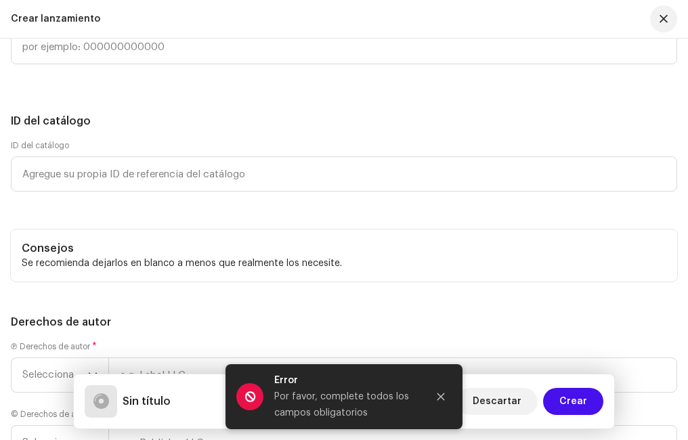
scroll to position [3213, 0]
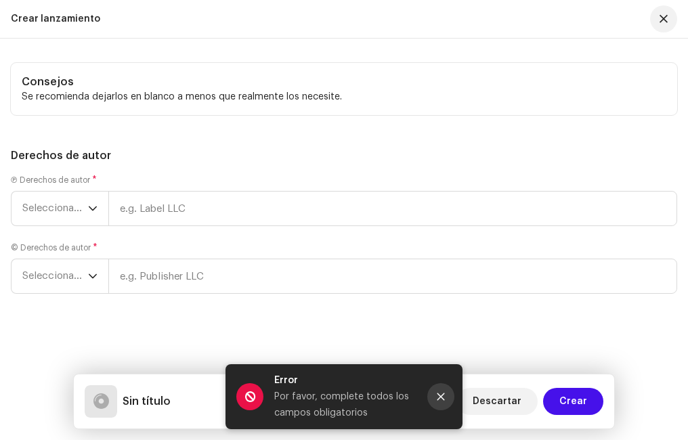
click at [441, 401] on button "Close" at bounding box center [440, 396] width 27 height 27
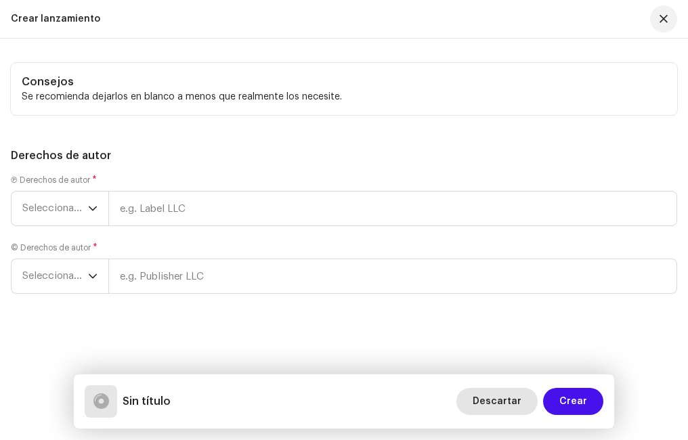
click at [496, 402] on span "Descartar" at bounding box center [497, 401] width 49 height 27
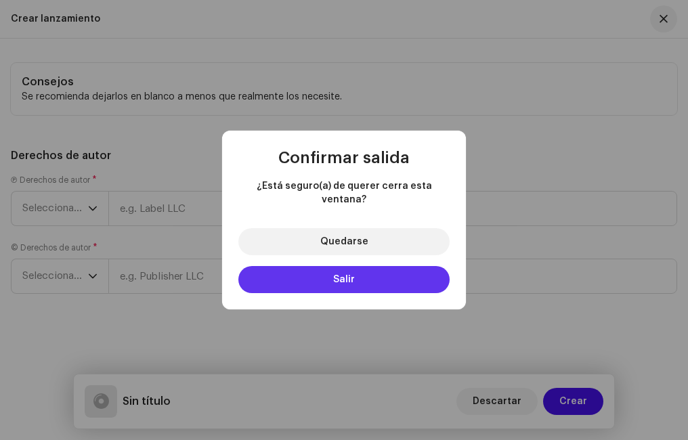
click at [330, 273] on button "Salir" at bounding box center [343, 279] width 211 height 27
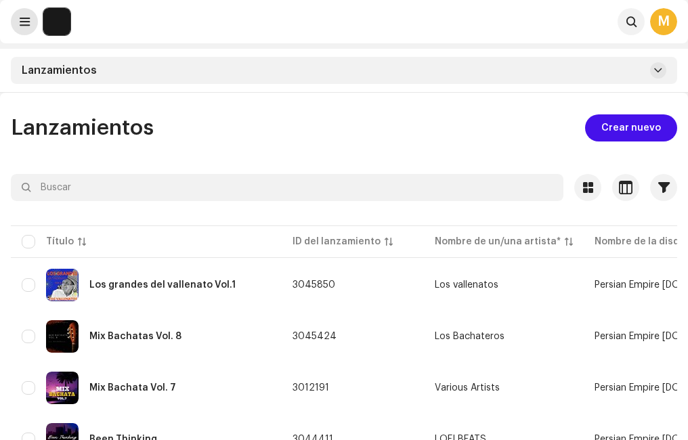
click at [22, 16] on span at bounding box center [25, 21] width 10 height 11
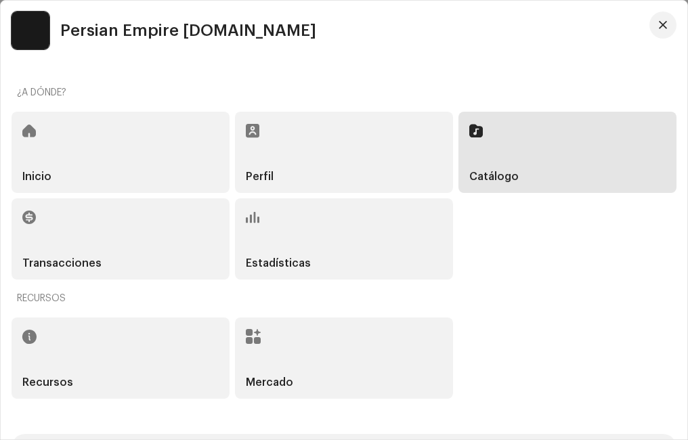
click at [109, 148] on div "Inicio" at bounding box center [121, 152] width 218 height 81
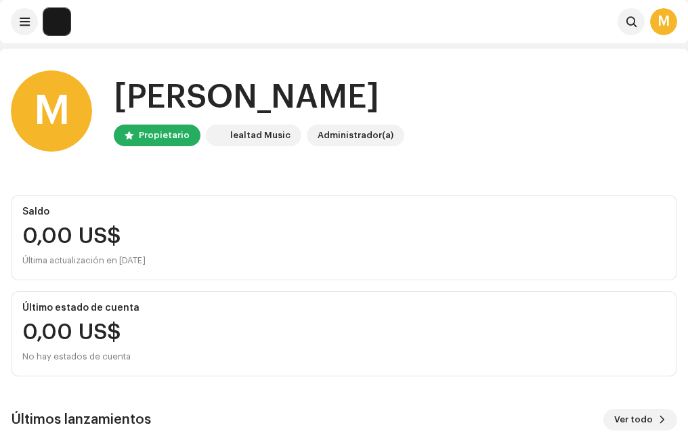
scroll to position [218, 0]
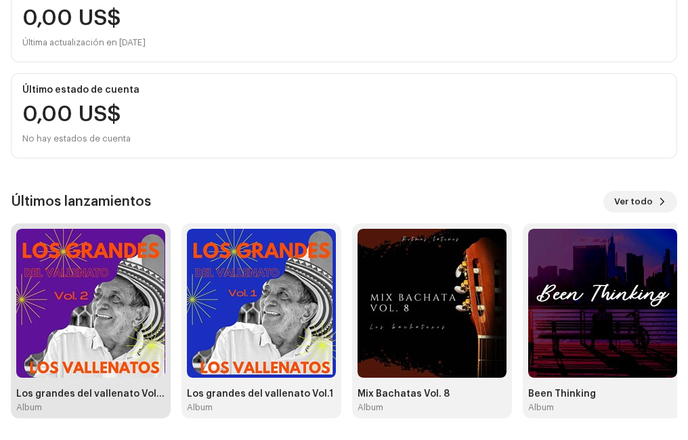
click at [106, 275] on img at bounding box center [90, 303] width 149 height 149
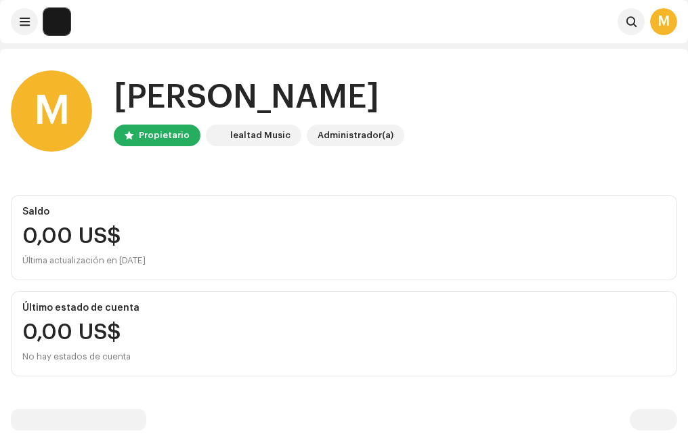
scroll to position [218, 0]
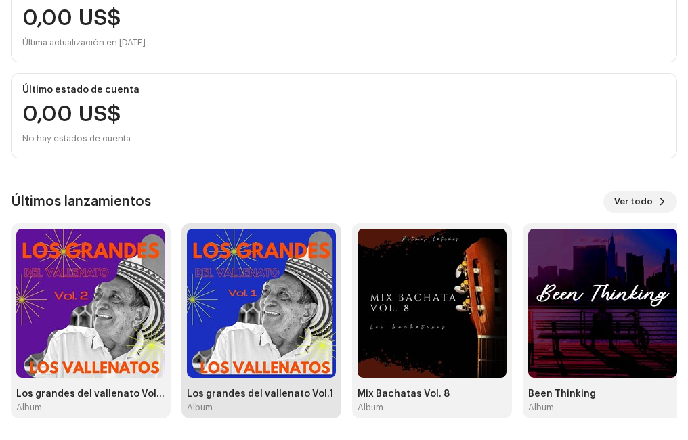
click at [263, 267] on img at bounding box center [261, 303] width 149 height 149
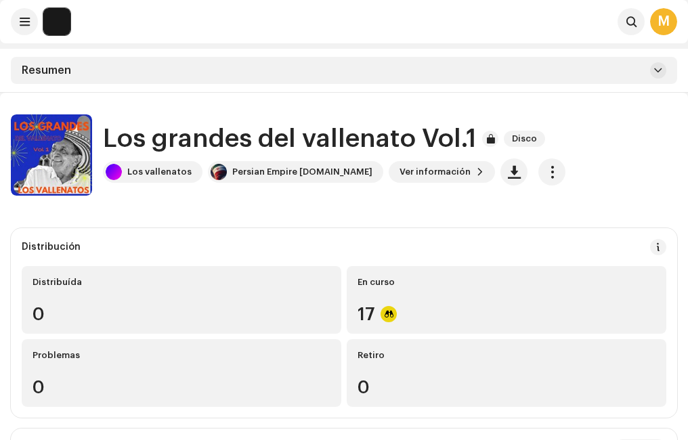
click at [662, 20] on div "M" at bounding box center [663, 21] width 27 height 27
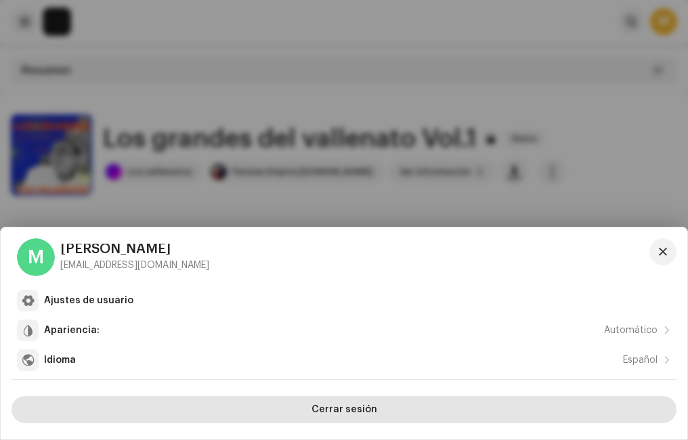
click at [311, 410] on button "Cerrar sesión" at bounding box center [344, 409] width 665 height 27
